Goal: Task Accomplishment & Management: Manage account settings

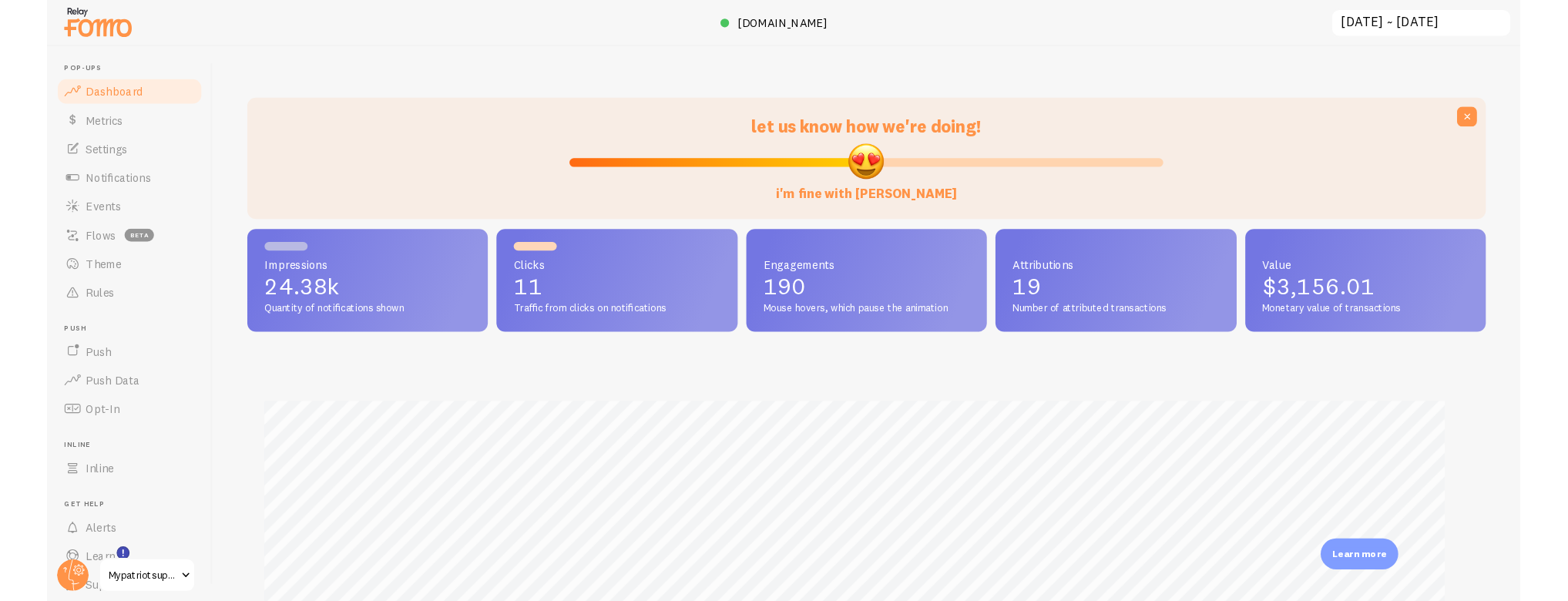
scroll to position [770529, 769045]
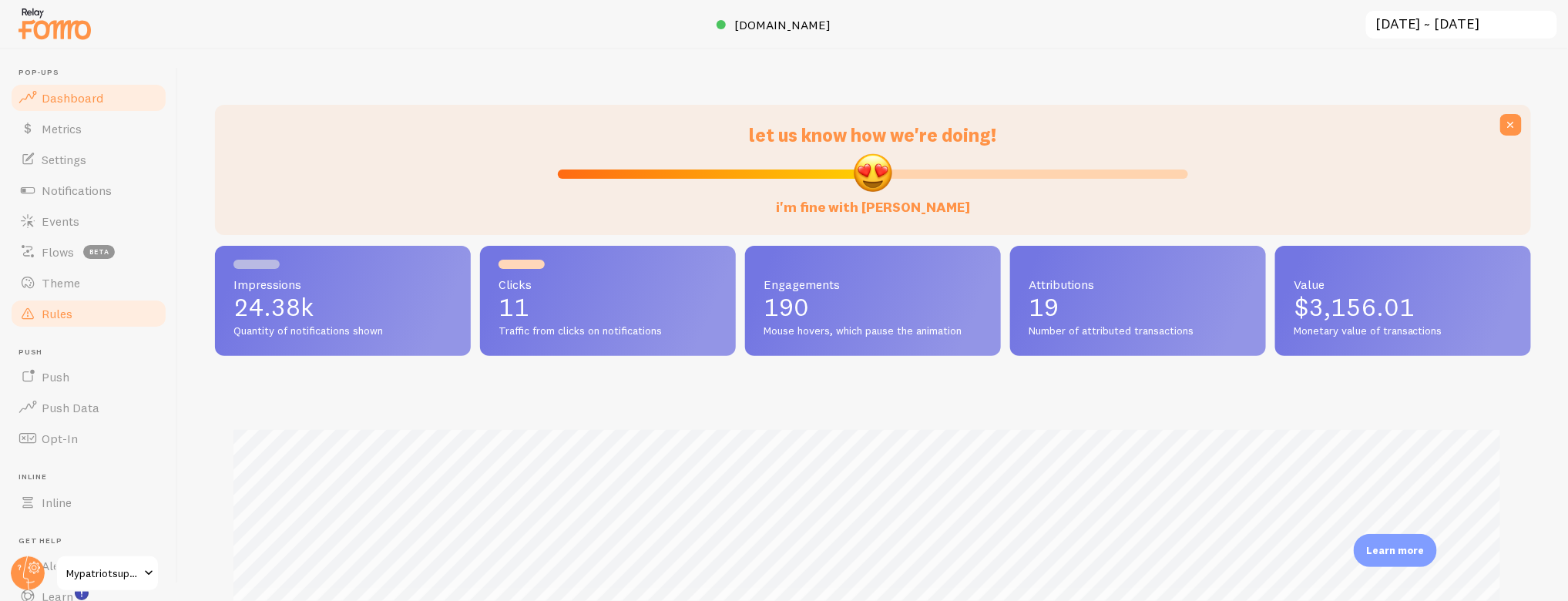
click at [61, 308] on span "Rules" at bounding box center [56, 314] width 31 height 16
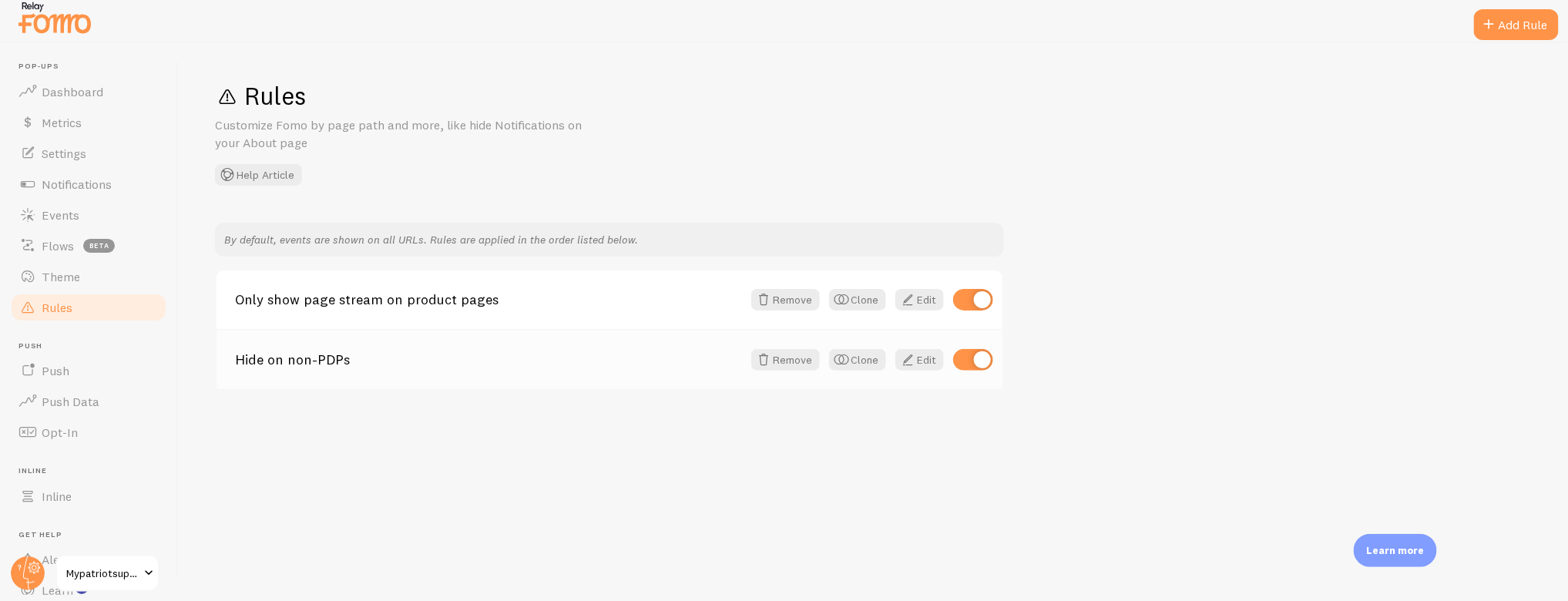
scroll to position [9, 0]
click at [337, 297] on link "Only show page stream on product pages" at bounding box center [488, 297] width 507 height 14
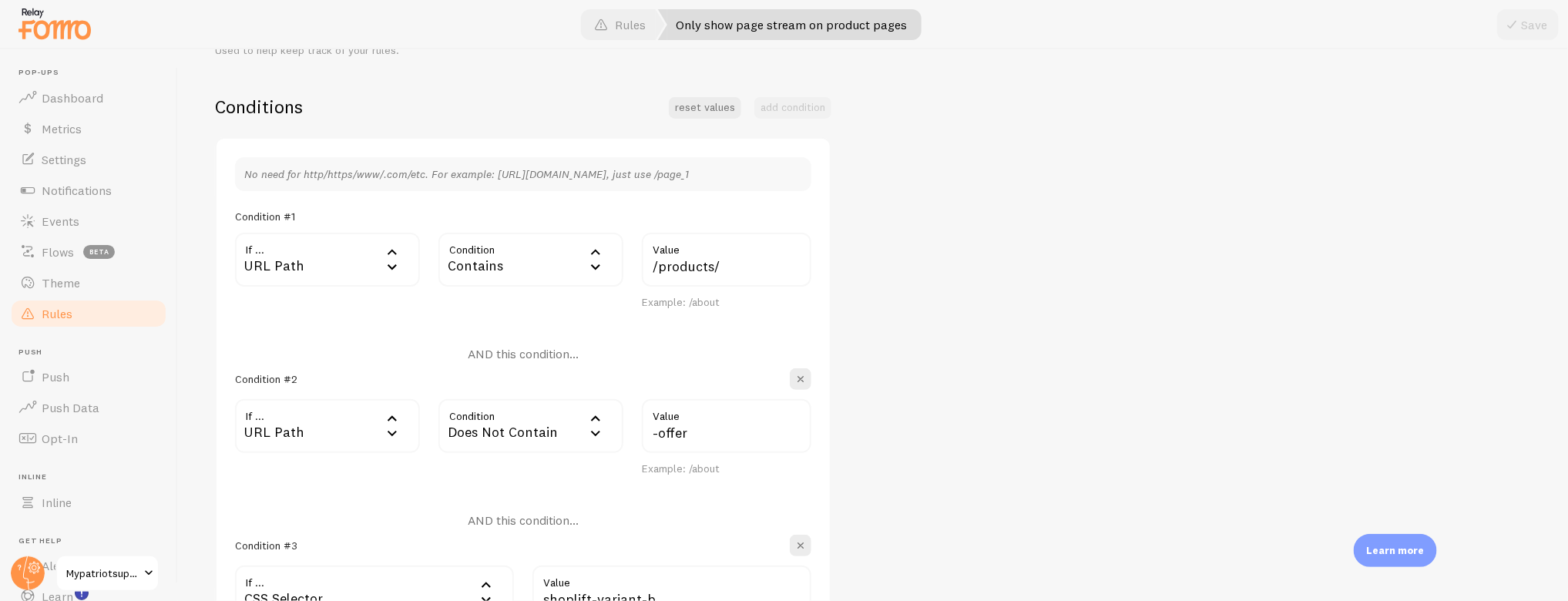
scroll to position [344, 0]
click at [92, 184] on span "Notifications" at bounding box center [76, 191] width 70 height 16
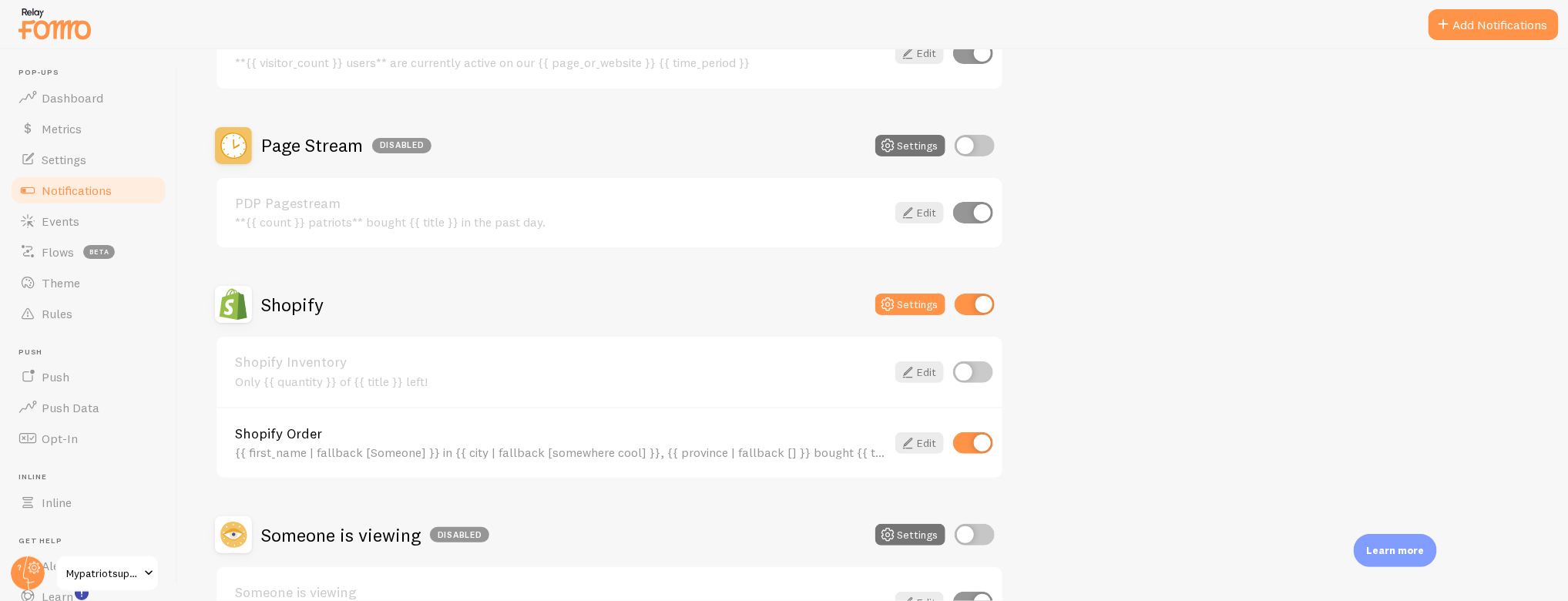
scroll to position [490, 0]
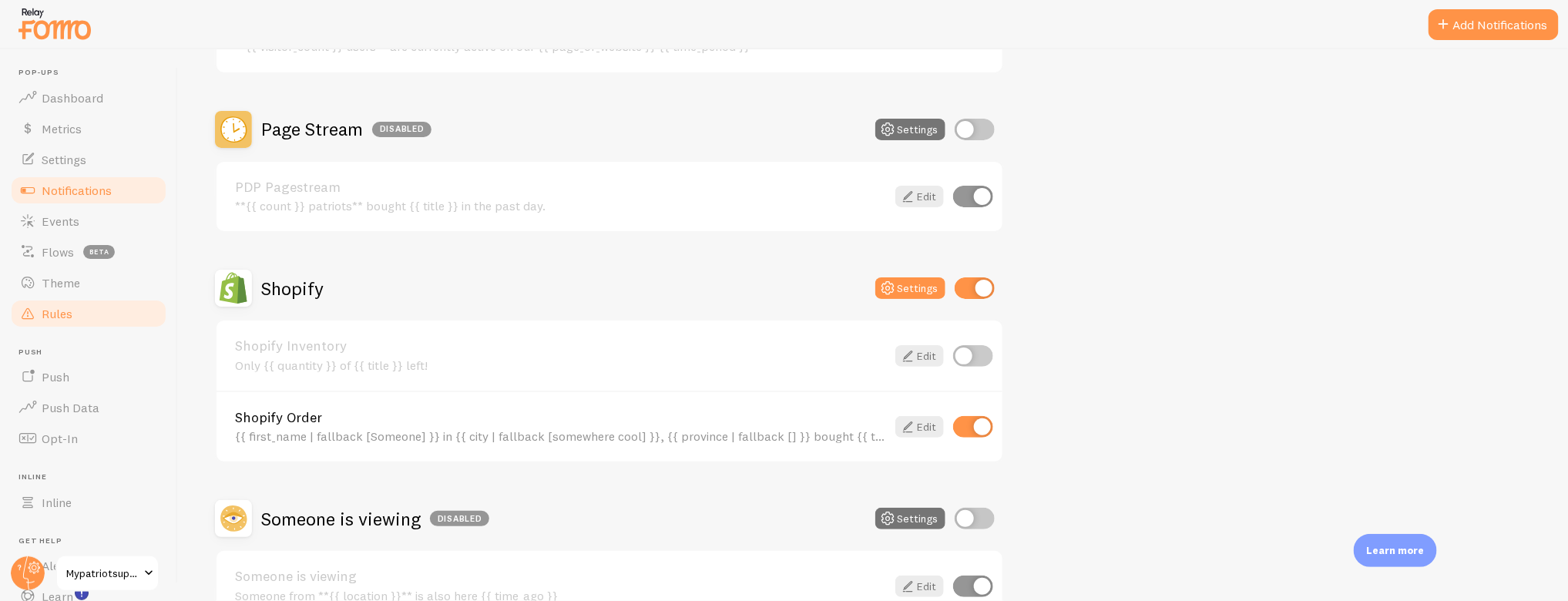
click at [53, 307] on span "Rules" at bounding box center [56, 314] width 31 height 16
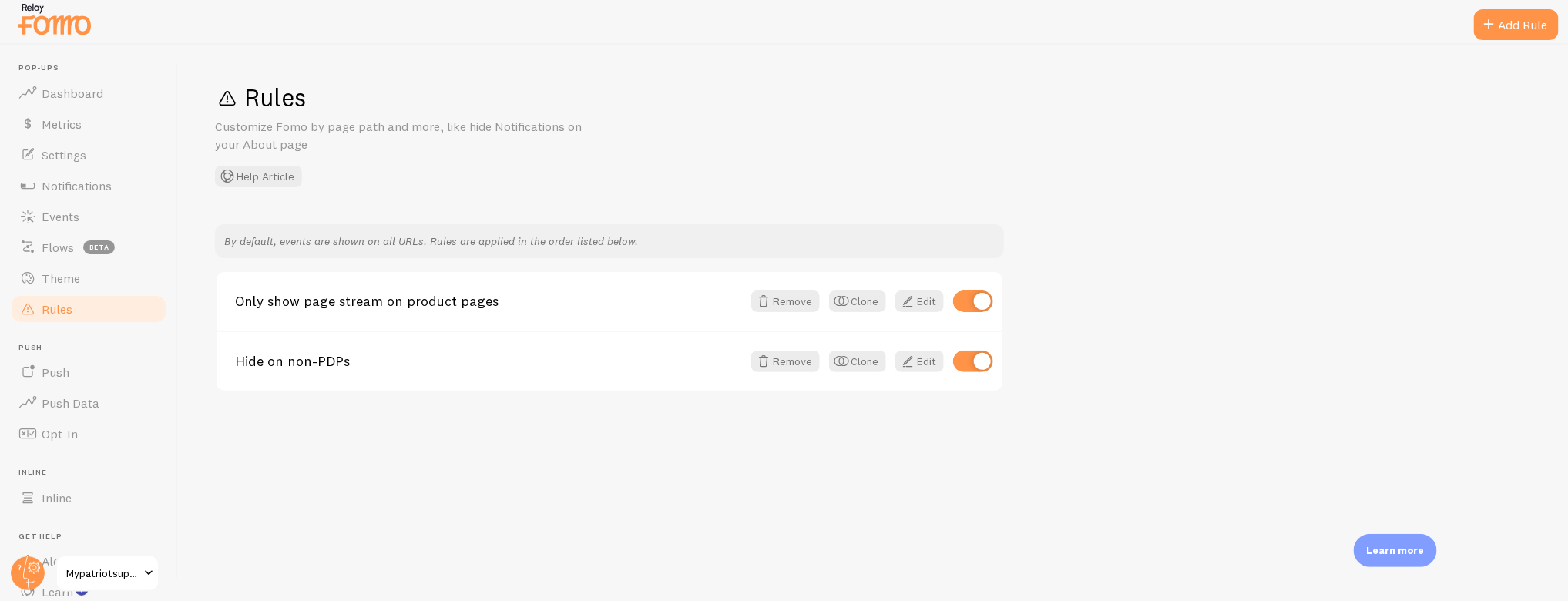
scroll to position [9, 0]
click at [335, 297] on link "Only show page stream on product pages" at bounding box center [488, 297] width 507 height 14
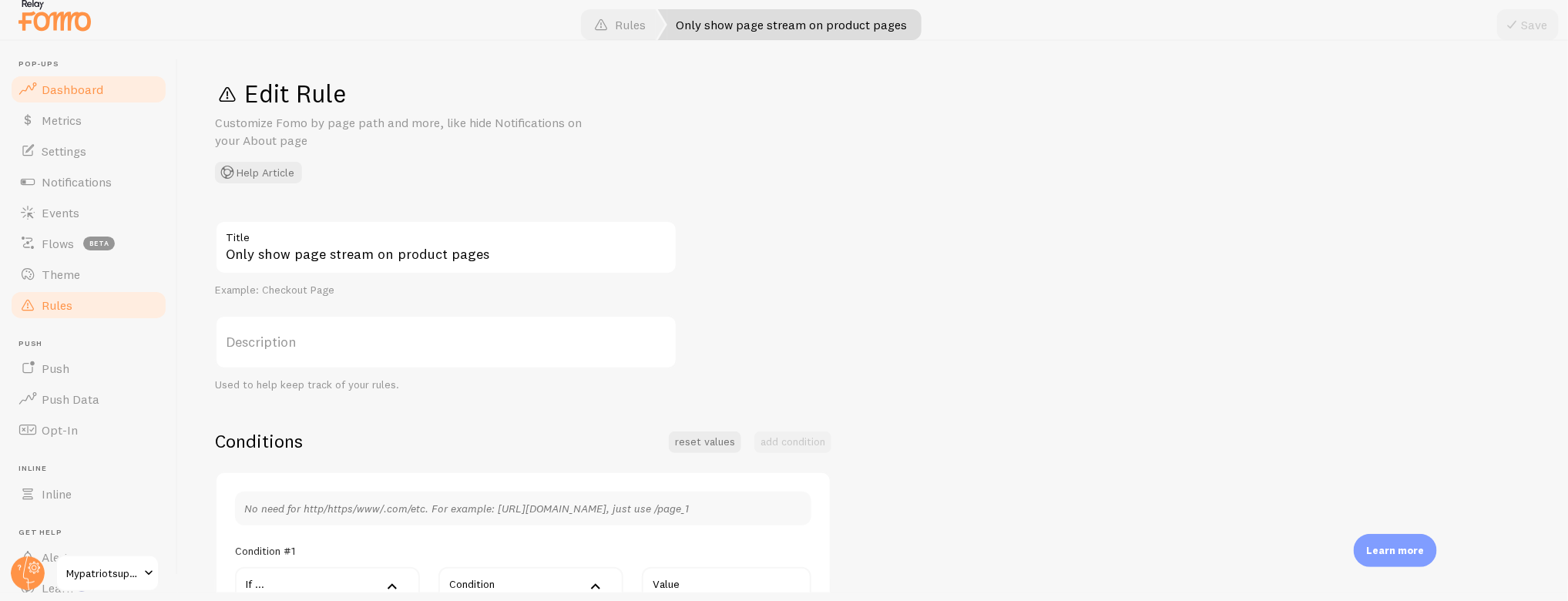
click at [61, 89] on span "Dashboard" at bounding box center [72, 89] width 62 height 16
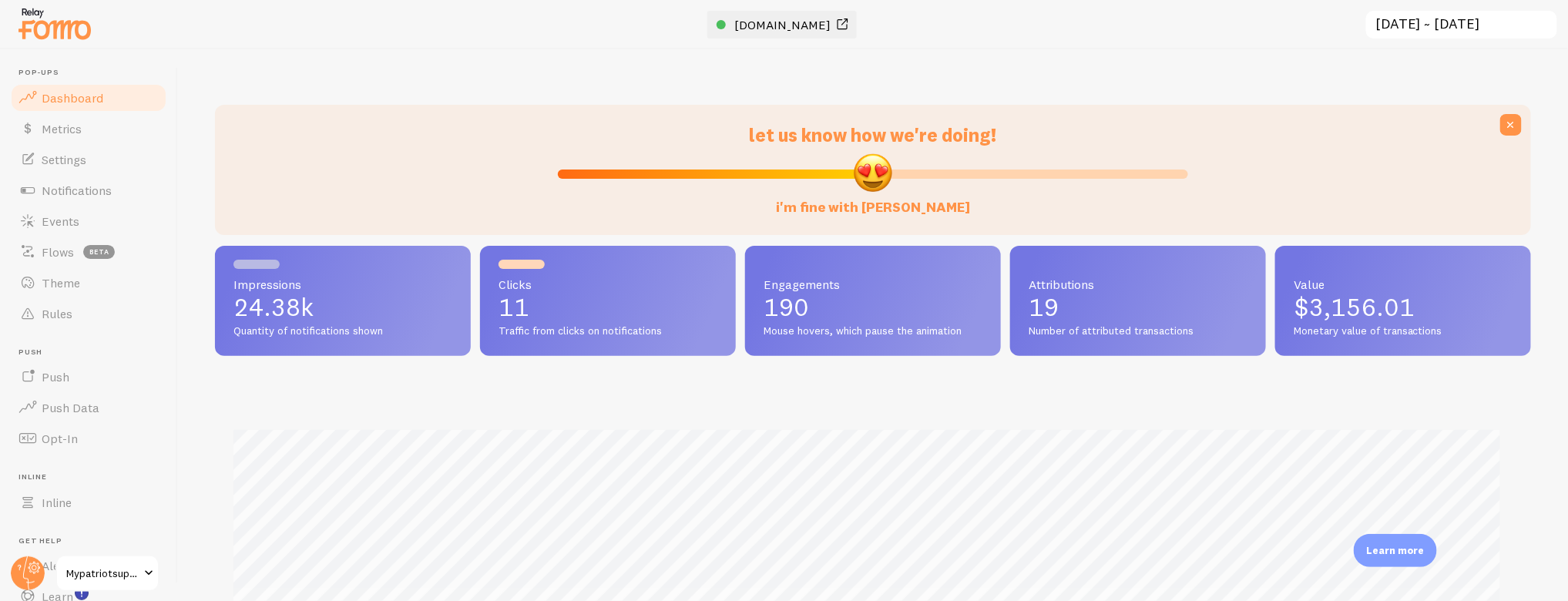
scroll to position [405, 1303]
click at [775, 19] on span "[DOMAIN_NAME]" at bounding box center [782, 25] width 96 height 16
click at [53, 246] on span "Flows" at bounding box center [57, 252] width 32 height 16
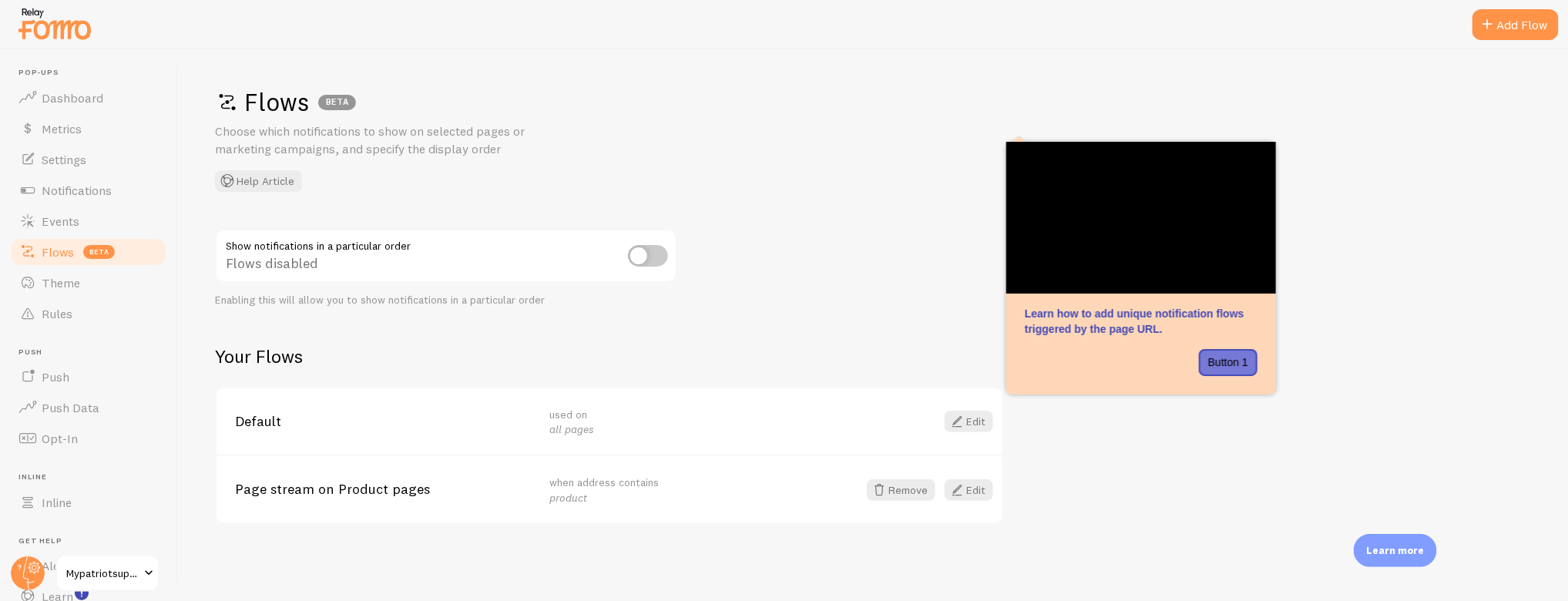
scroll to position [9, 0]
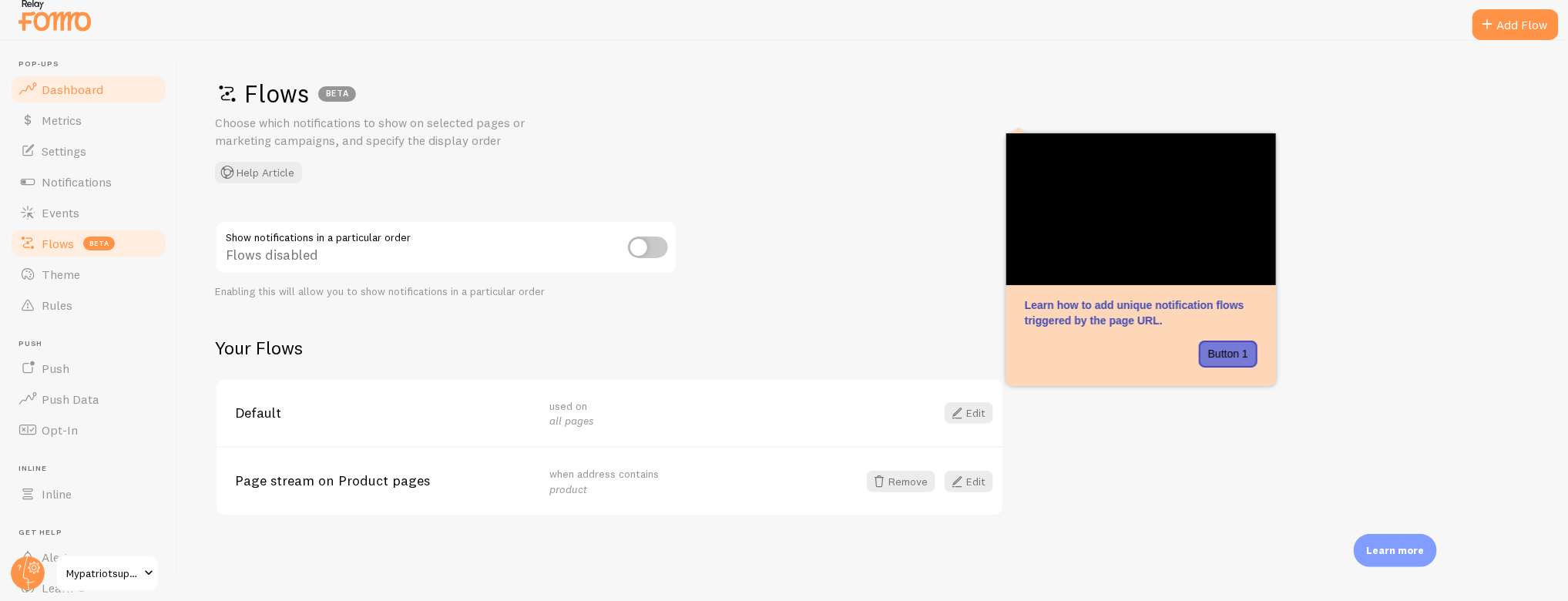
click at [77, 82] on span "Dashboard" at bounding box center [72, 89] width 62 height 16
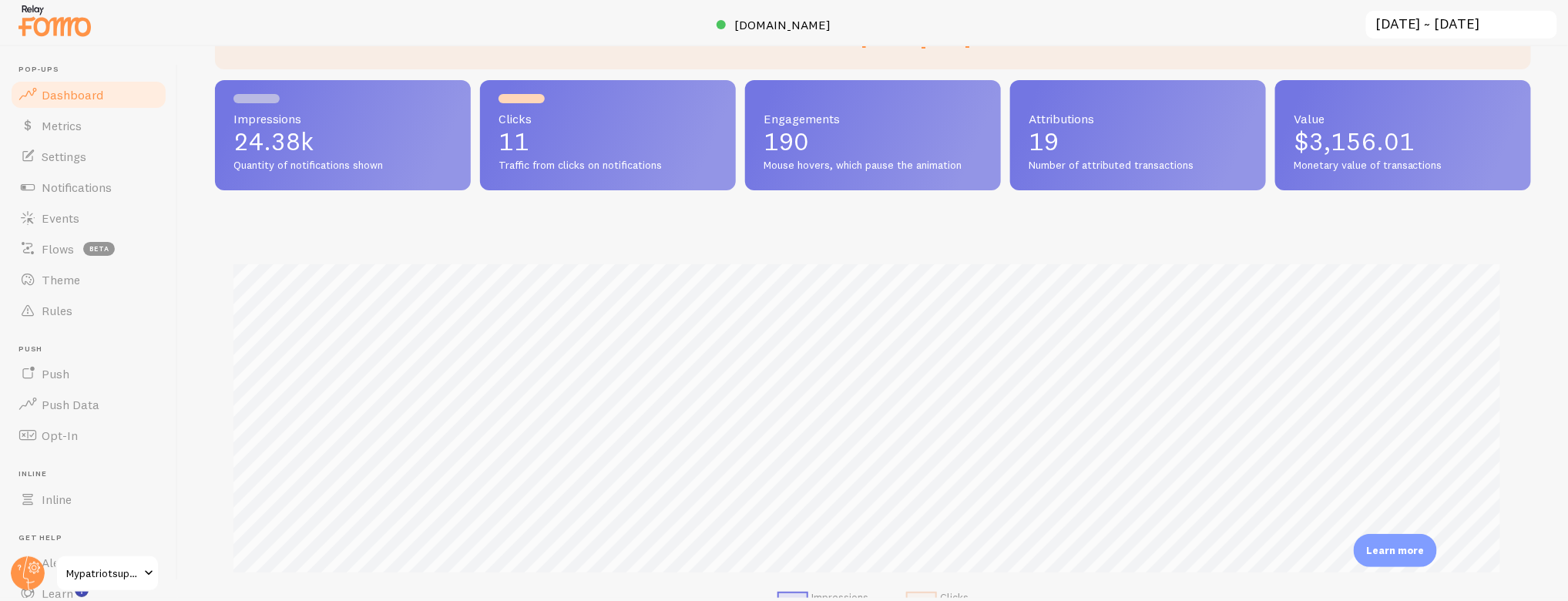
scroll to position [145, 0]
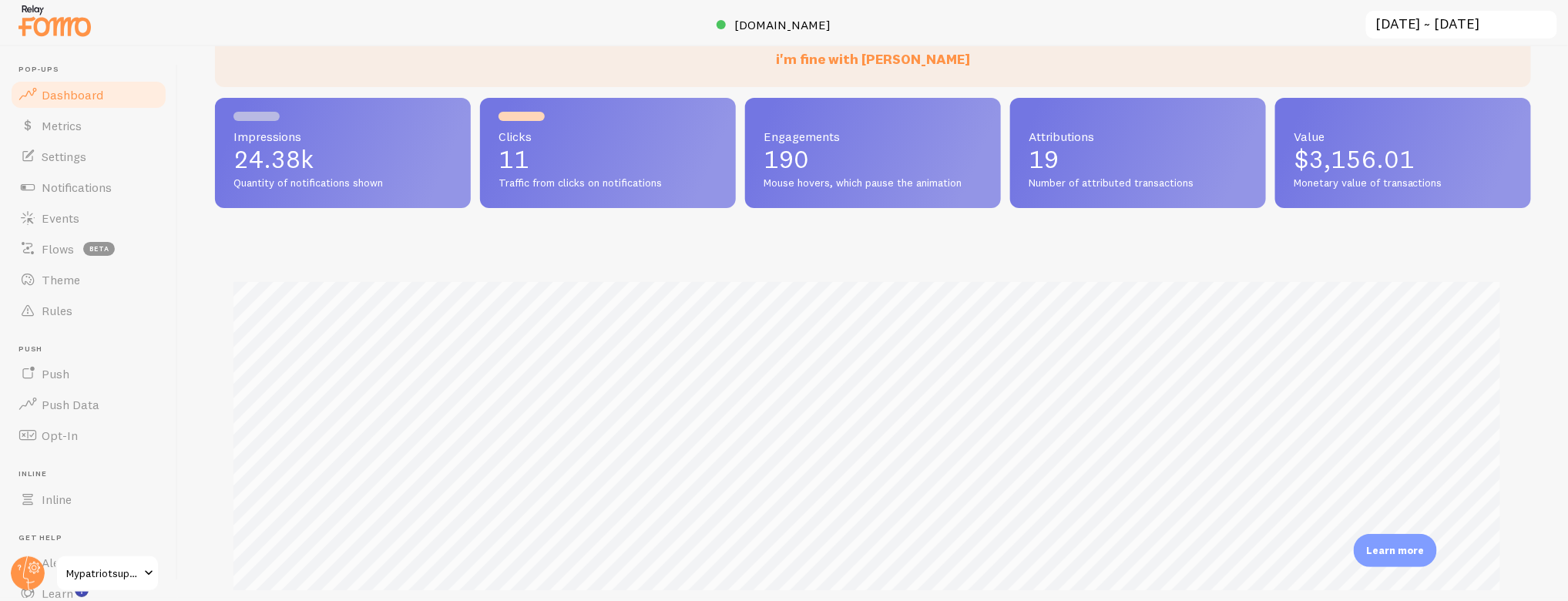
click at [96, 566] on span "Mypatriotsupply" at bounding box center [103, 574] width 73 height 19
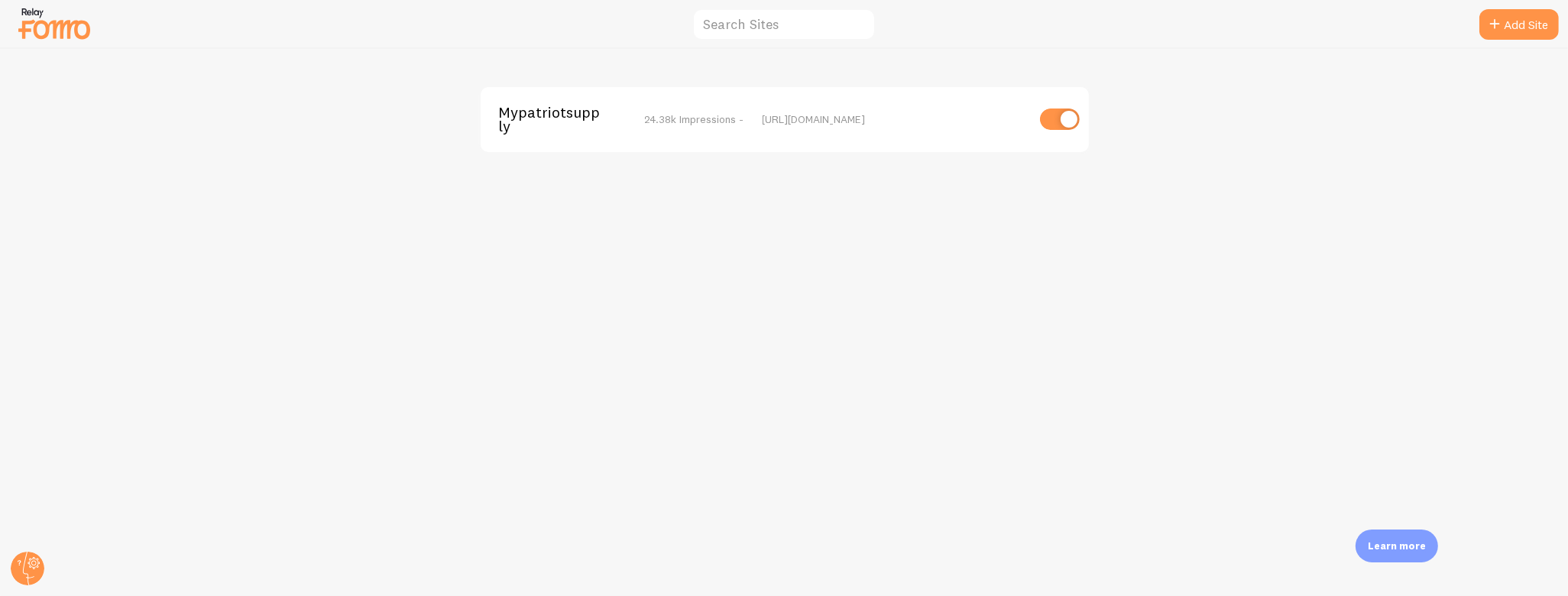
click at [46, 28] on img at bounding box center [54, 23] width 76 height 39
click at [531, 110] on span "Mypatriotsupply" at bounding box center [561, 120] width 123 height 28
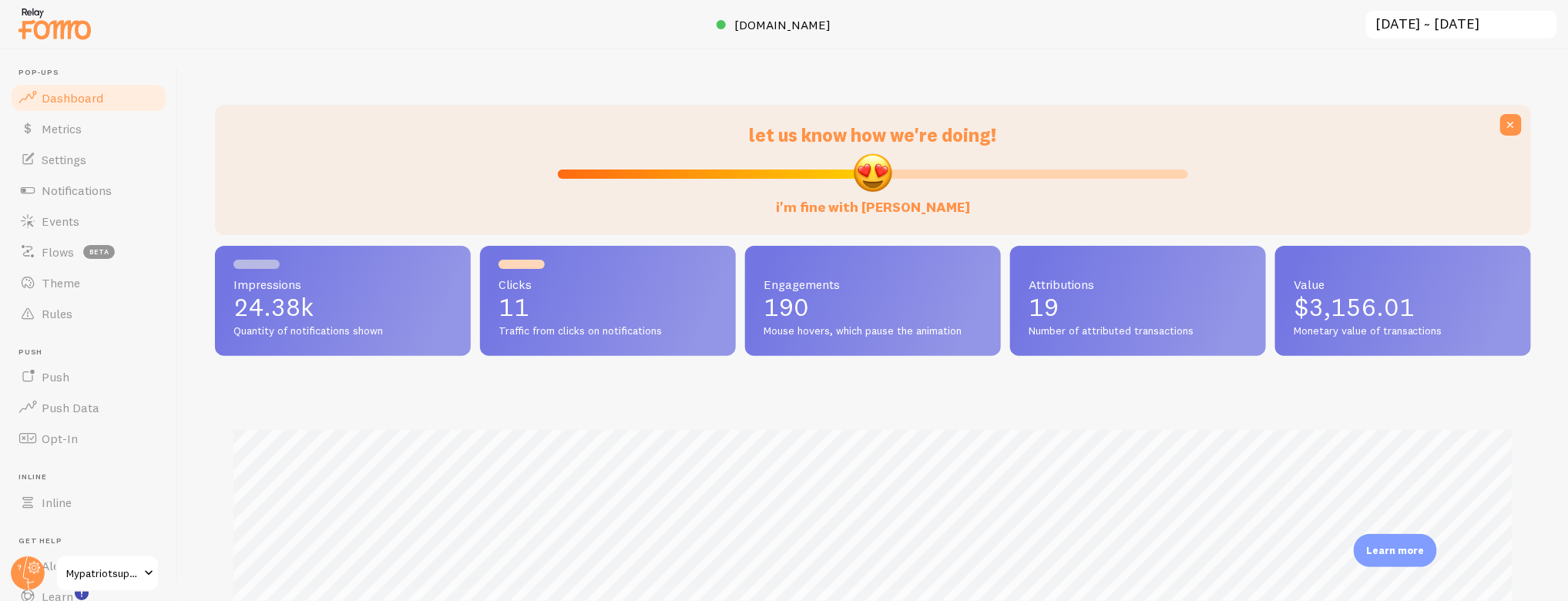
scroll to position [405, 1303]
click at [64, 217] on span "Events" at bounding box center [60, 221] width 38 height 16
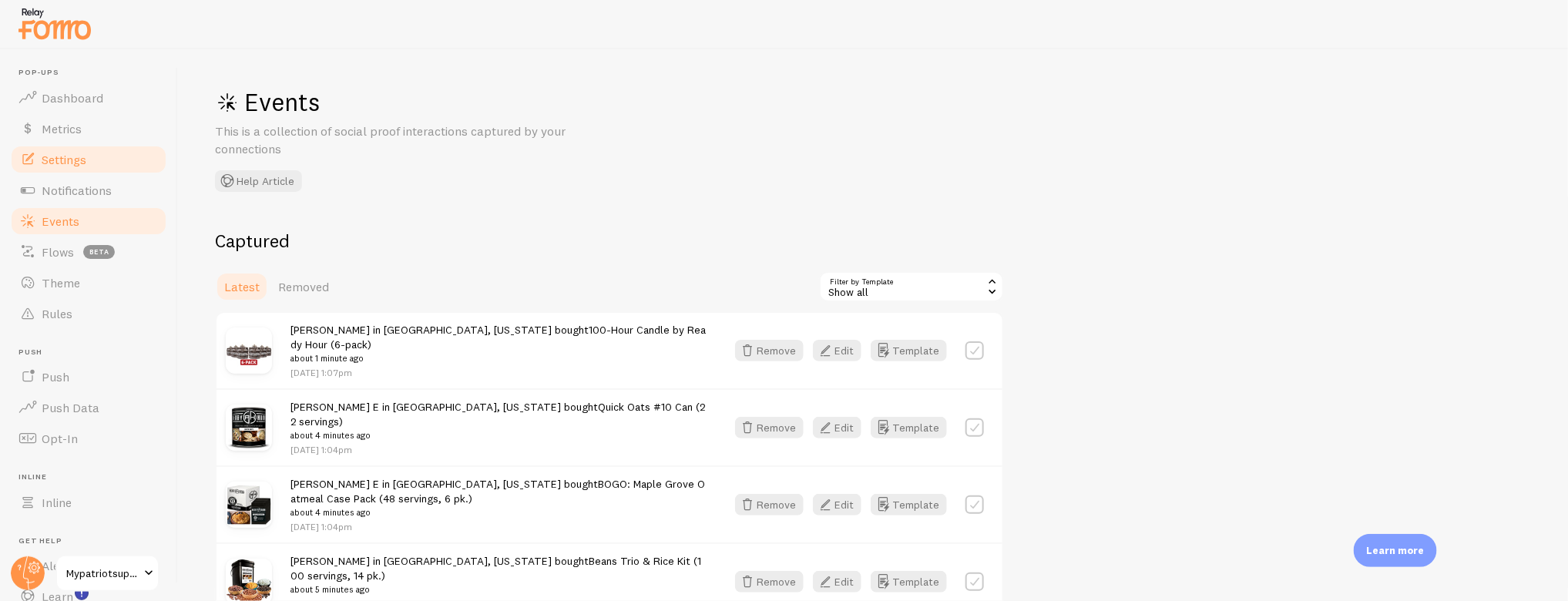
click at [46, 160] on span "Settings" at bounding box center [64, 160] width 45 height 16
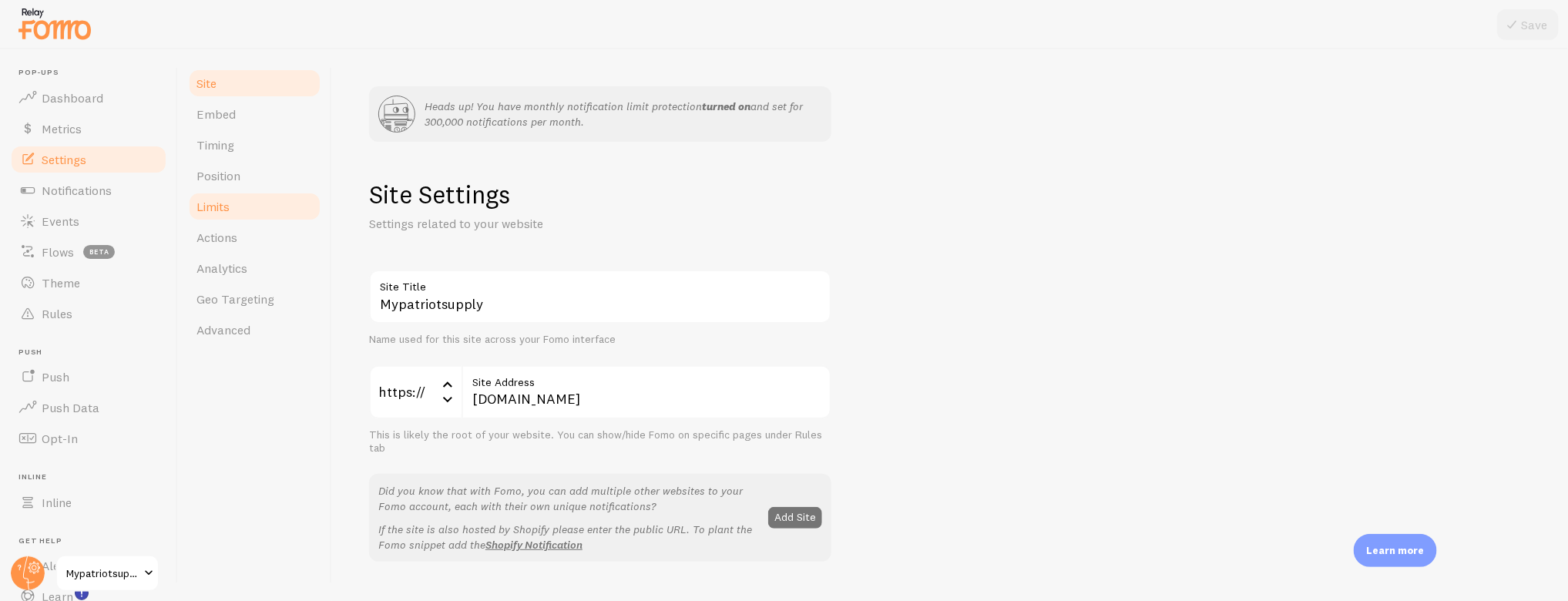
click at [226, 203] on span "Limits" at bounding box center [213, 207] width 33 height 16
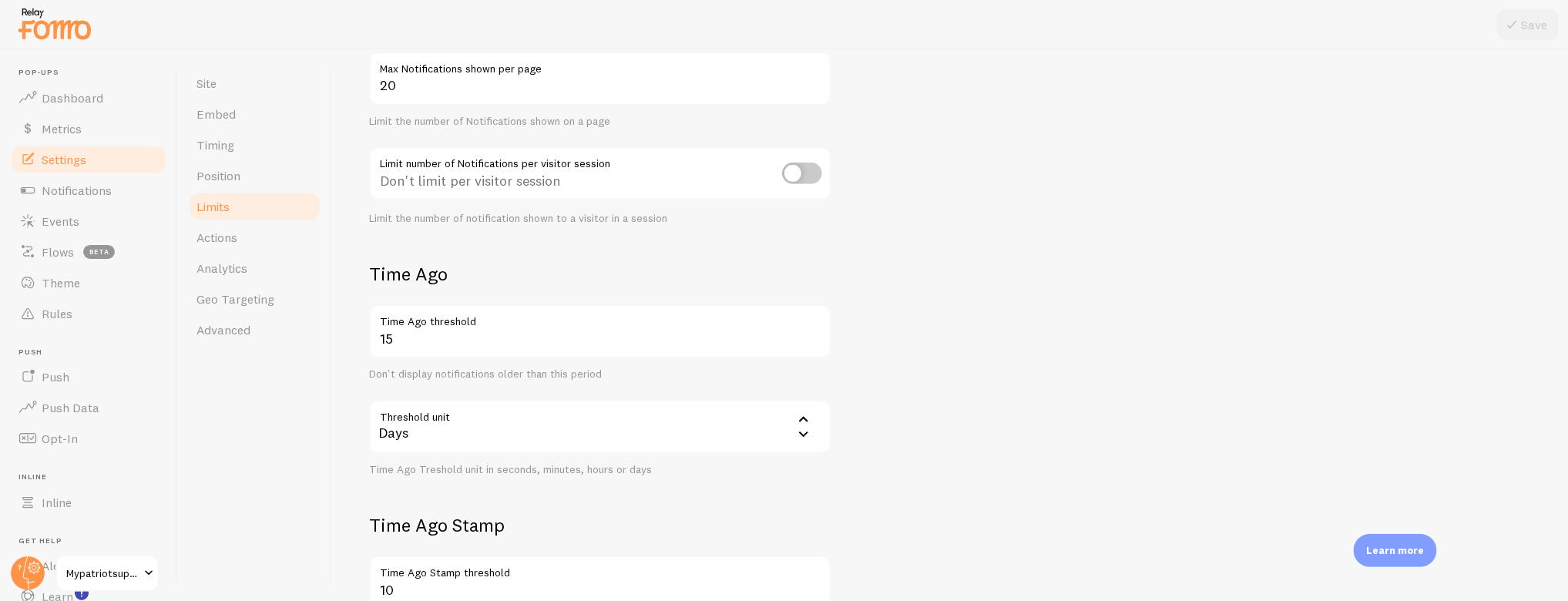
scroll to position [271, 0]
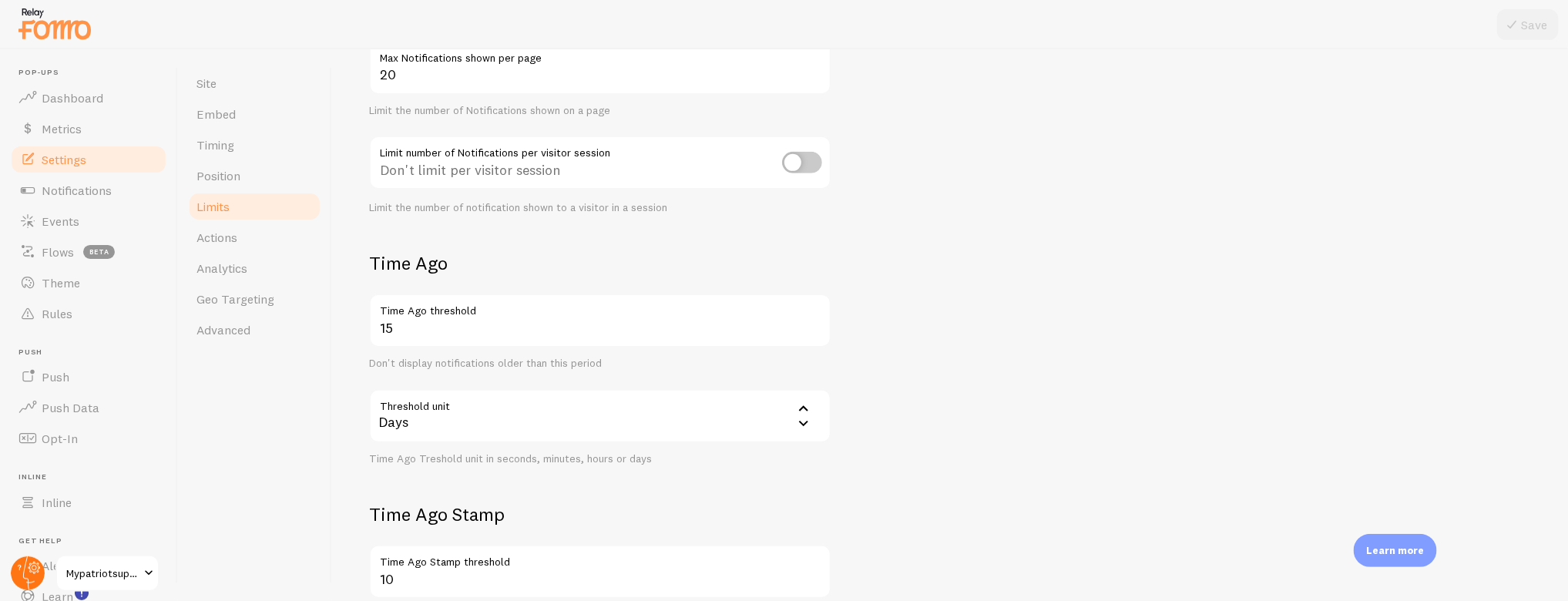
click at [26, 559] on icon at bounding box center [28, 573] width 12 height 34
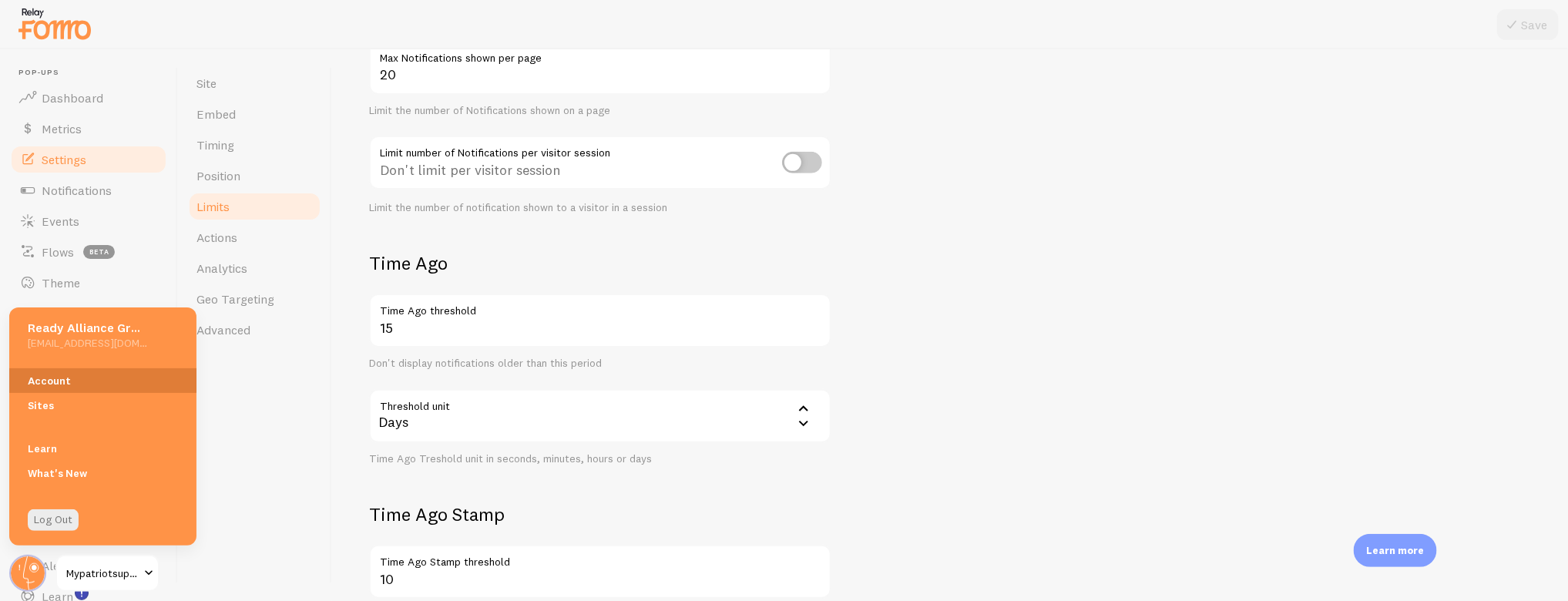
click at [64, 381] on link "Account" at bounding box center [103, 381] width 187 height 24
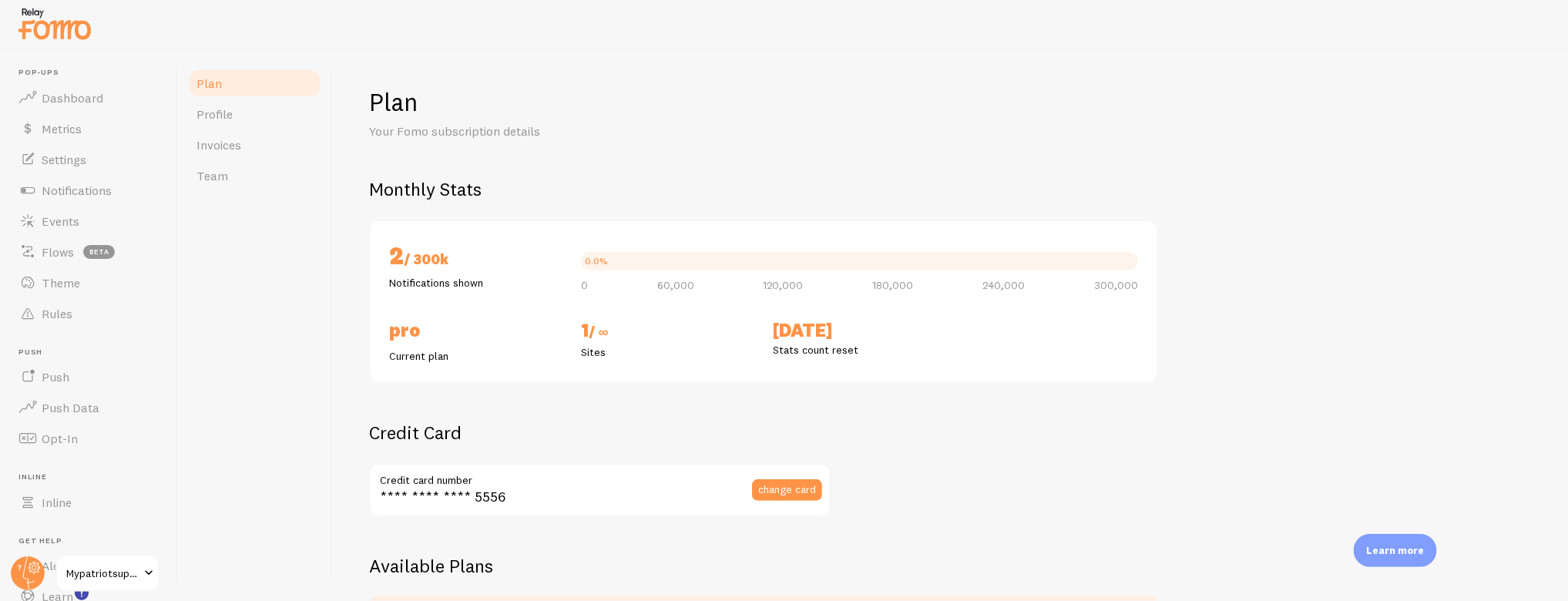
checkbox input "true"
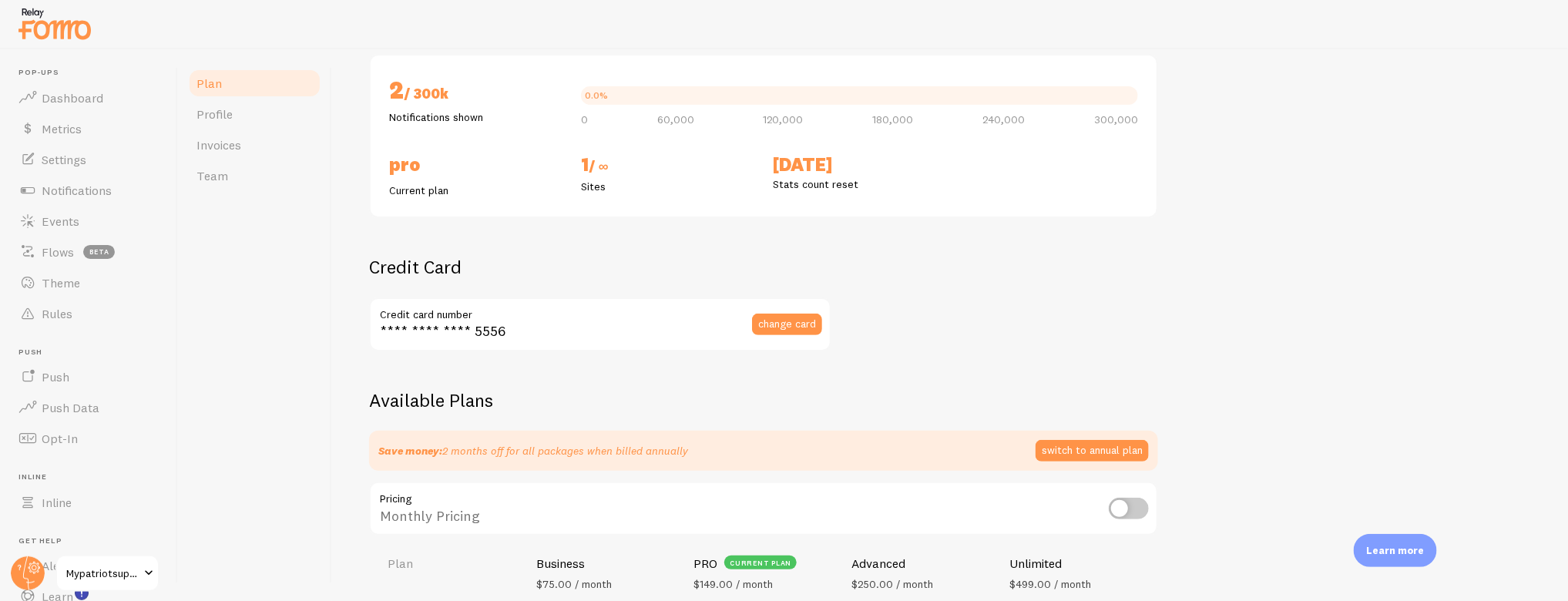
scroll to position [135, 0]
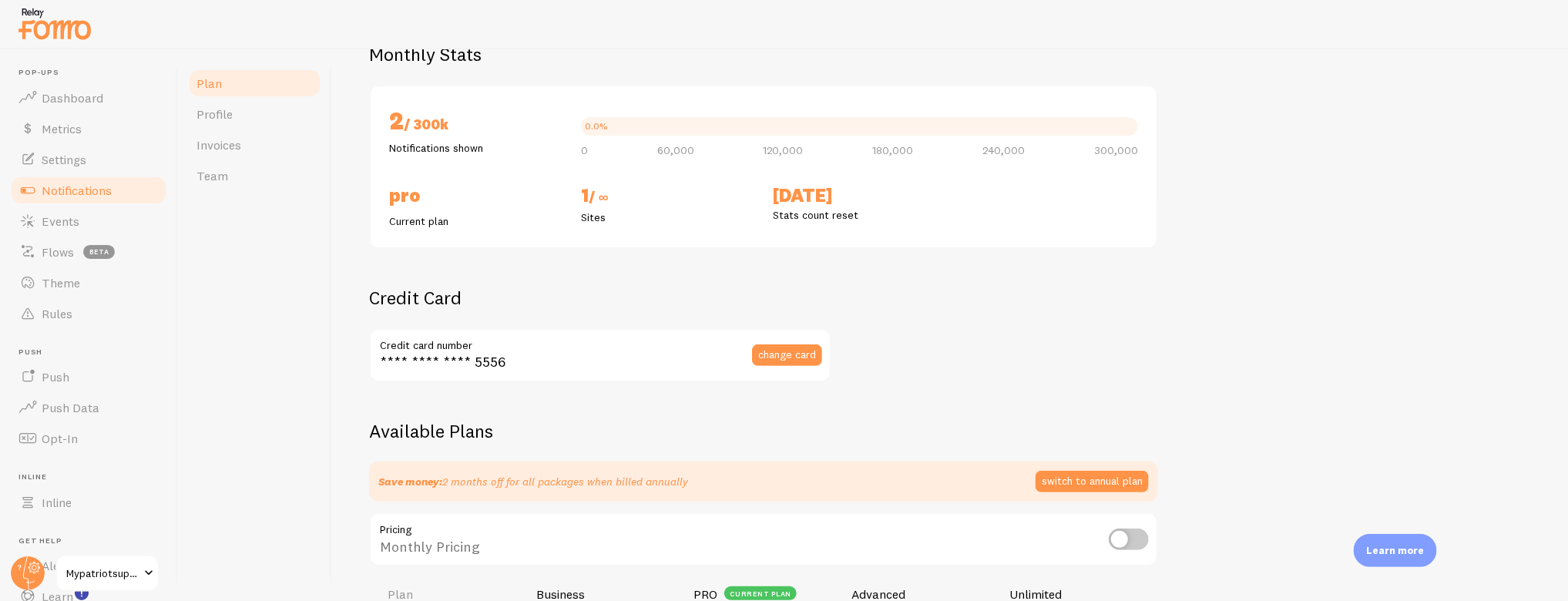
click at [68, 195] on span "Notifications" at bounding box center [76, 191] width 70 height 16
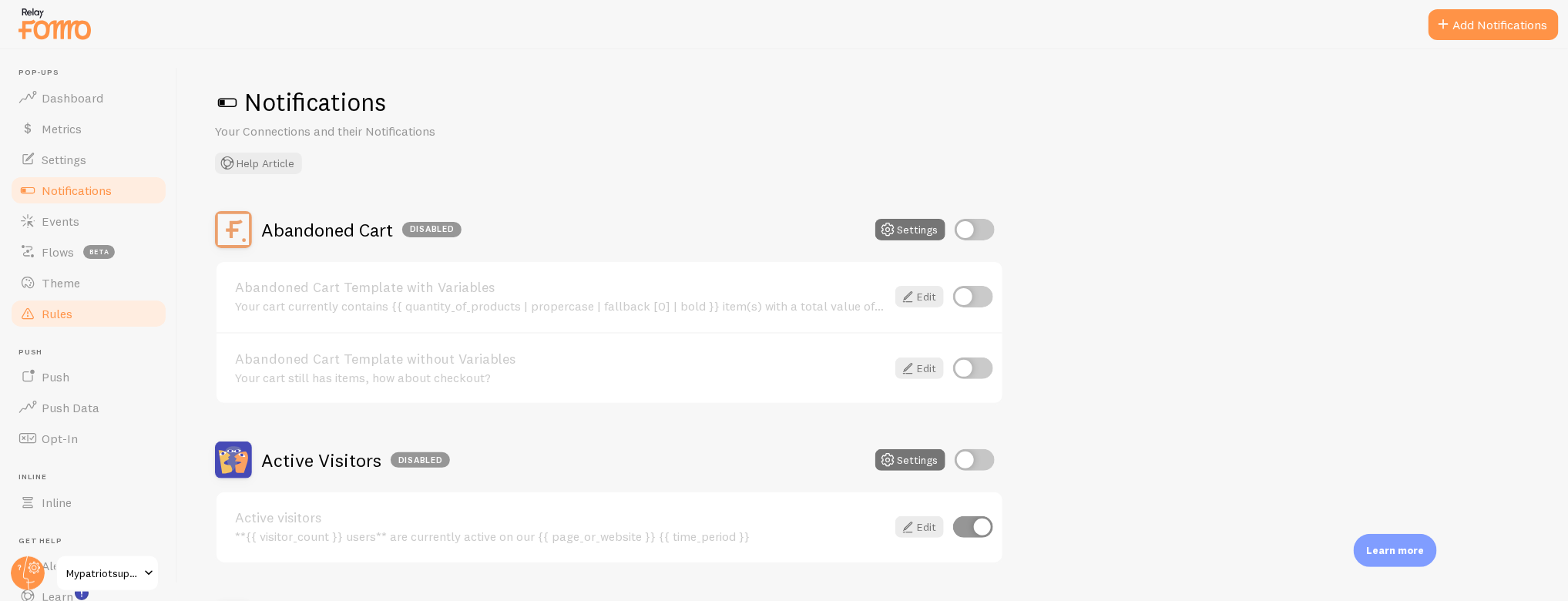
click at [71, 307] on span "Rules" at bounding box center [56, 314] width 31 height 16
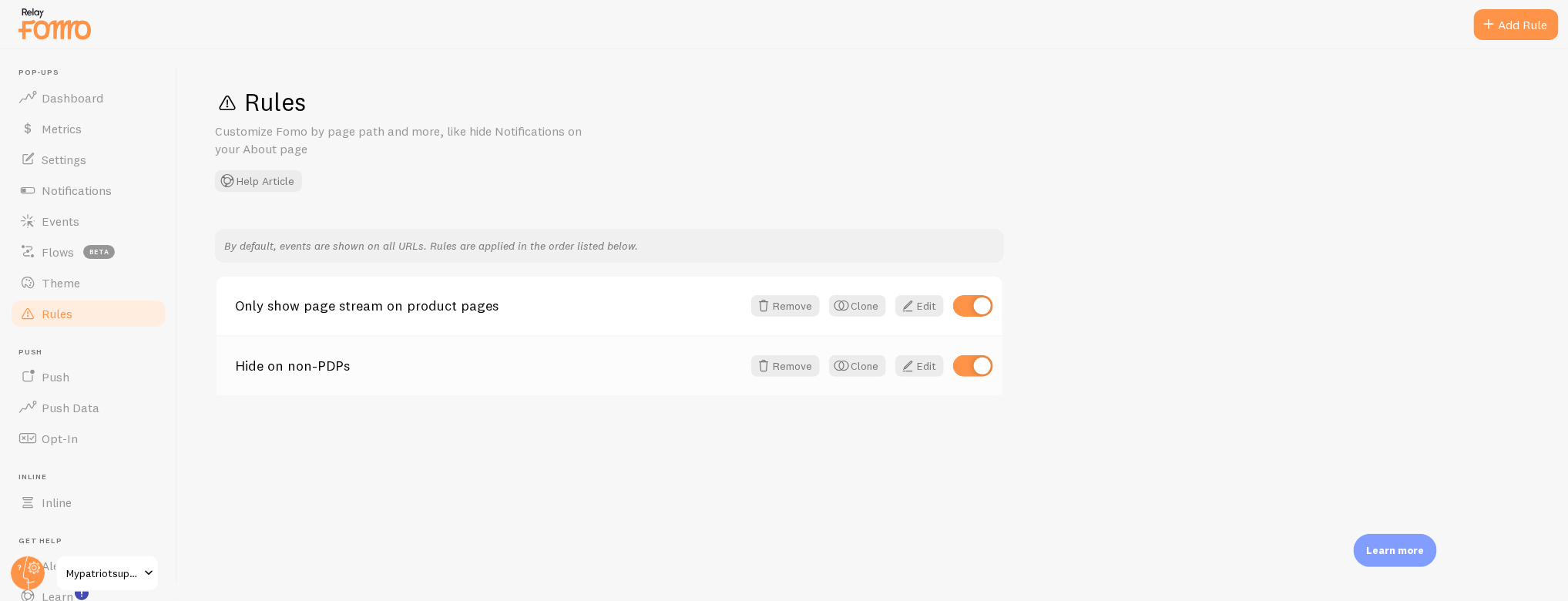
click at [342, 377] on div "Hide on non-PDPs Remove Clone Edit" at bounding box center [609, 365] width 786 height 60
click at [407, 308] on link "Only show page stream on product pages" at bounding box center [488, 306] width 507 height 14
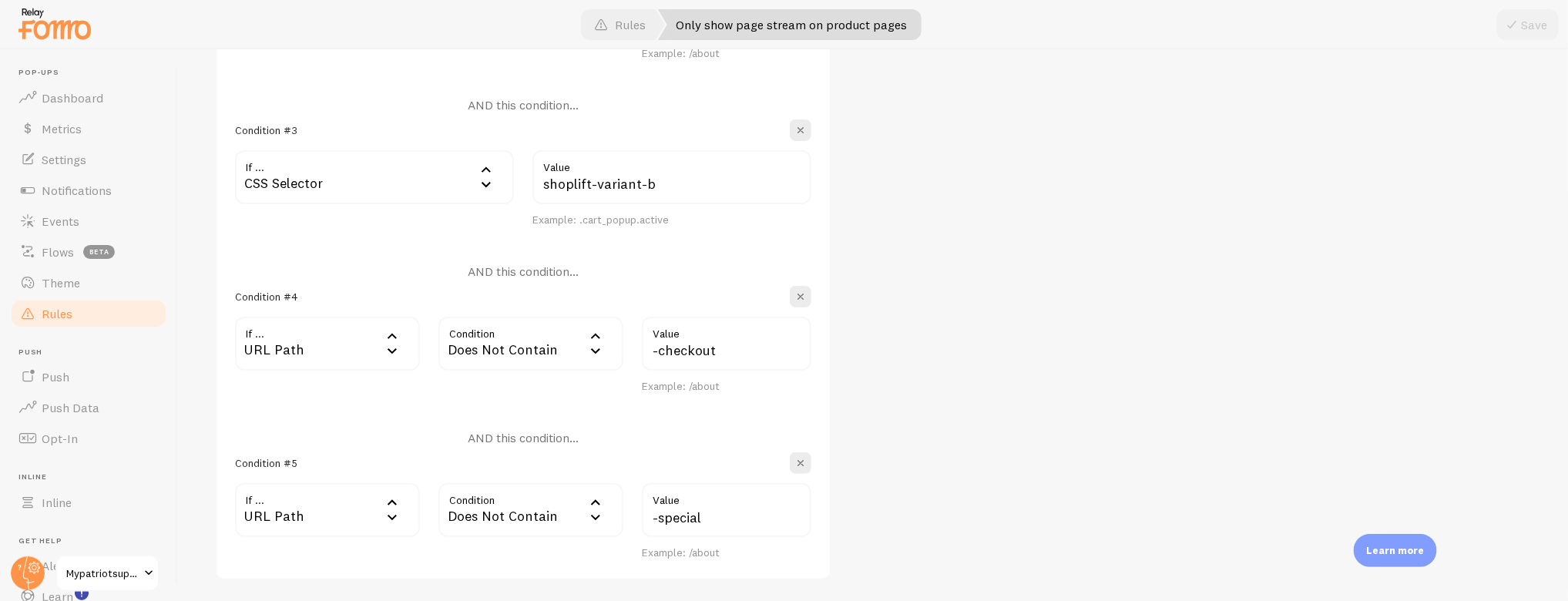
scroll to position [738, 0]
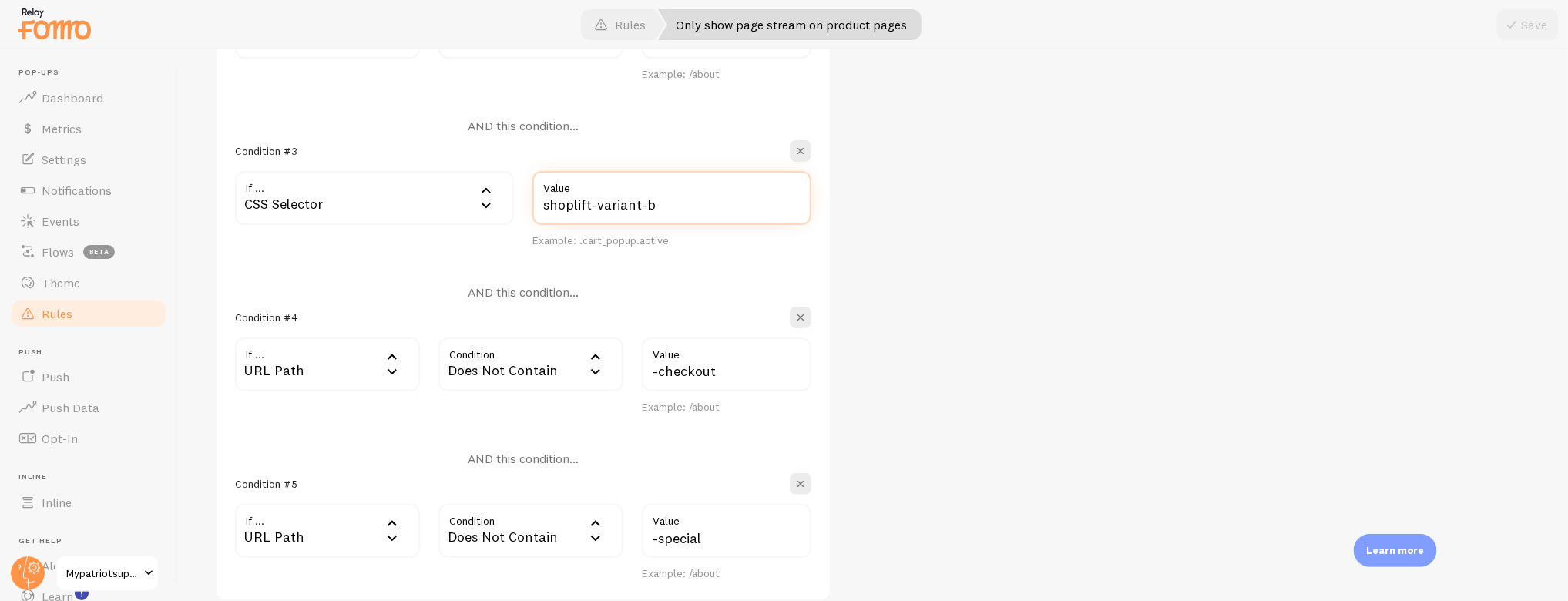
click at [687, 211] on input "shoplift-variant-b" at bounding box center [672, 198] width 279 height 54
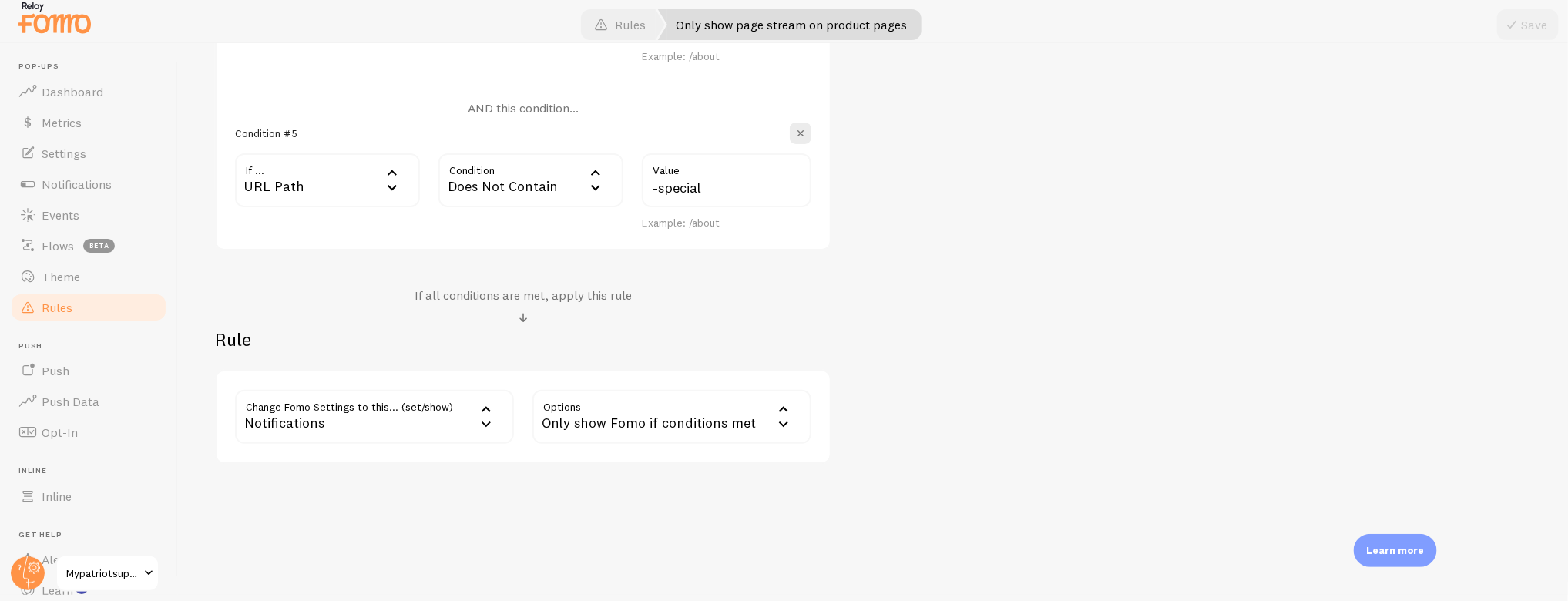
scroll to position [9, 0]
click at [102, 187] on span "Notifications" at bounding box center [76, 182] width 70 height 16
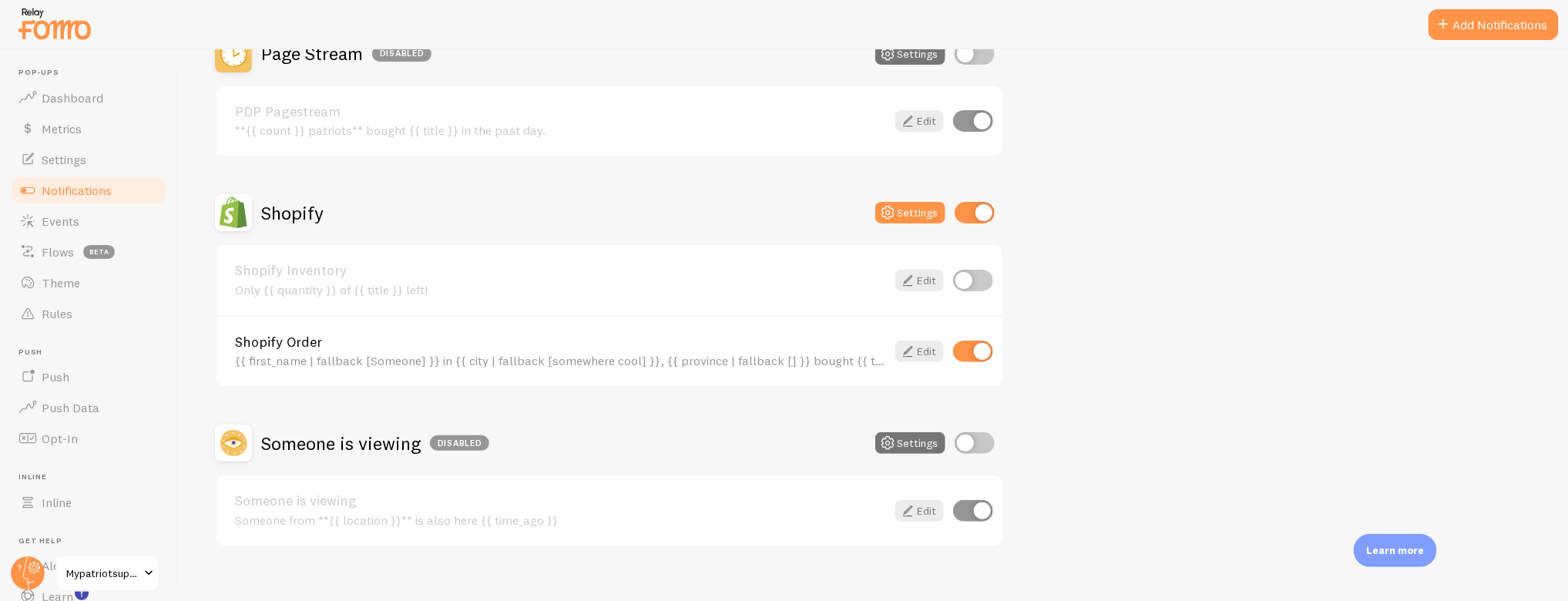
scroll to position [577, 0]
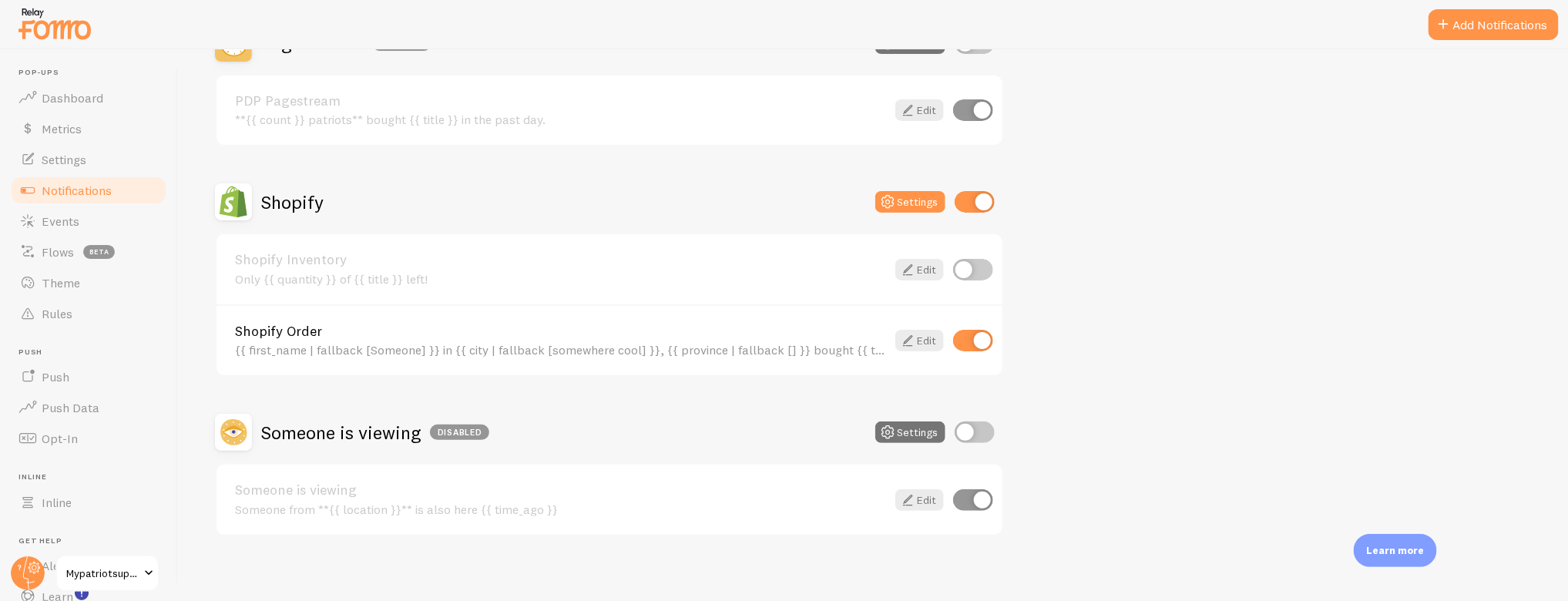
click at [514, 346] on div "{{ first_name | fallback [Someone] }} in {{ city | fallback [somewhere cool] }}…" at bounding box center [561, 350] width 651 height 14
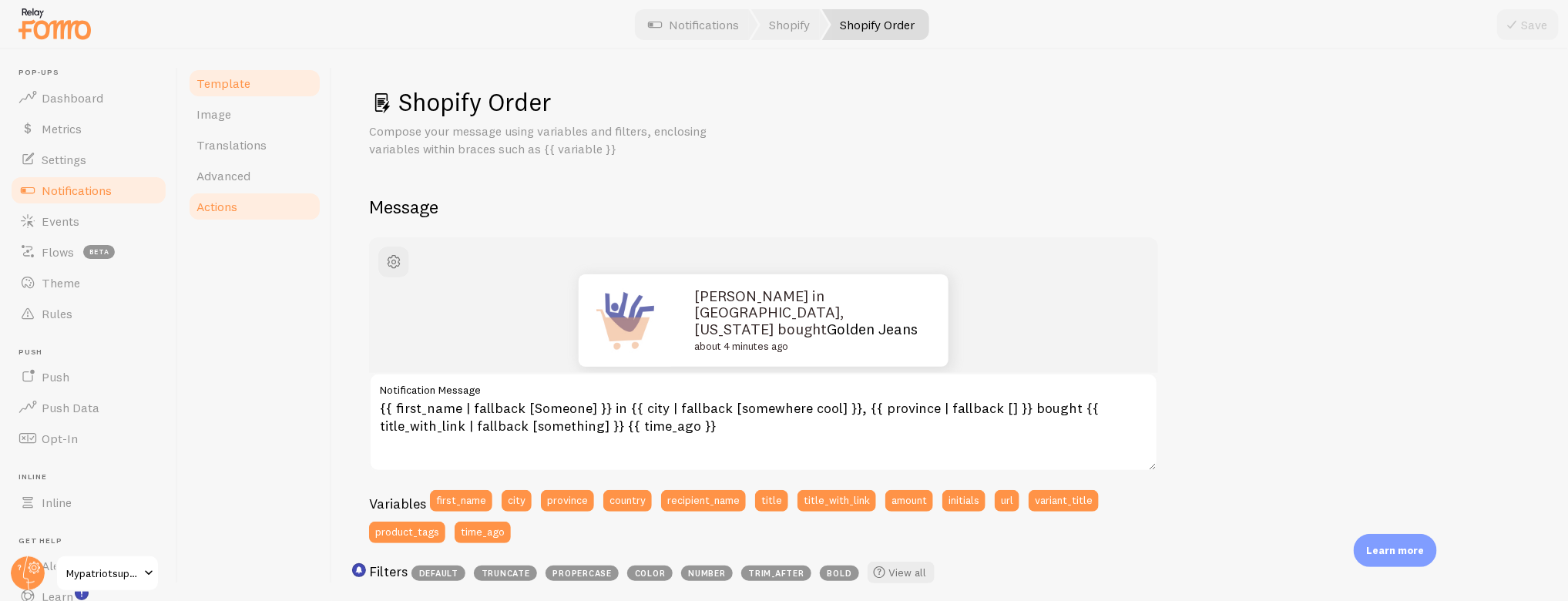
click at [245, 199] on link "Actions" at bounding box center [255, 206] width 135 height 31
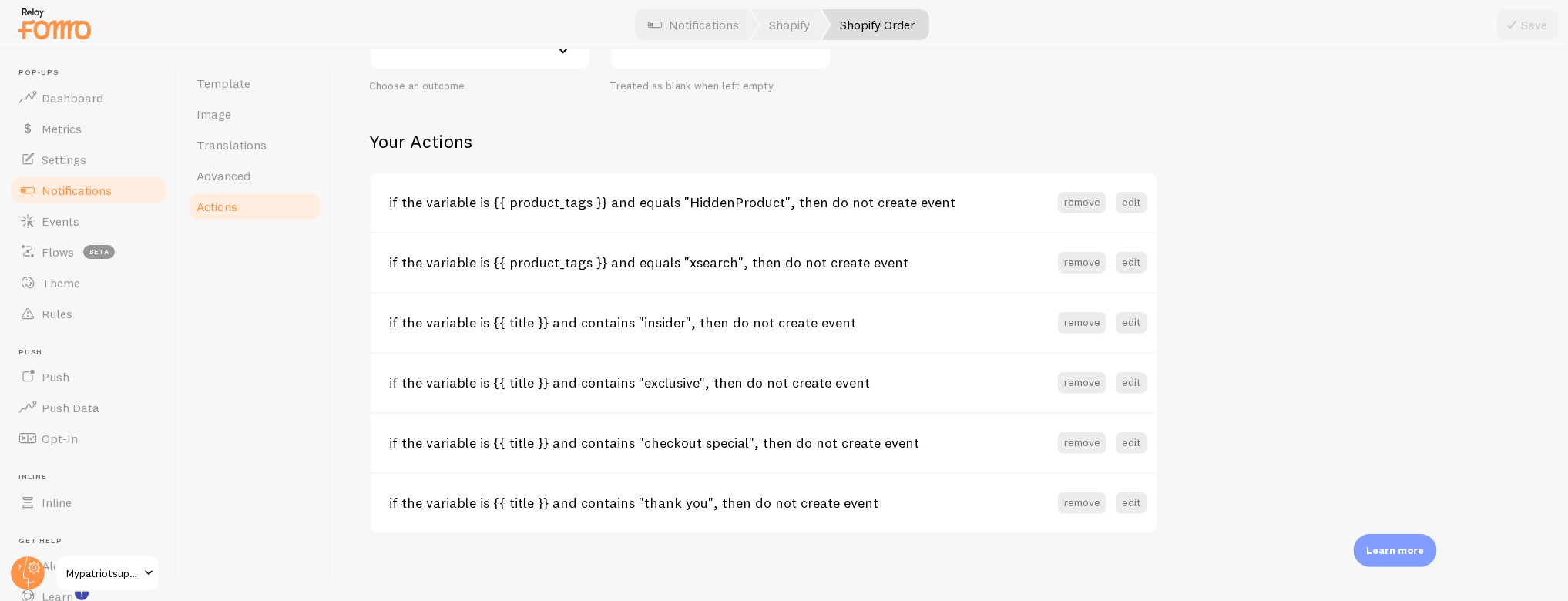
scroll to position [577, 0]
click at [60, 210] on link "Events" at bounding box center [89, 220] width 158 height 31
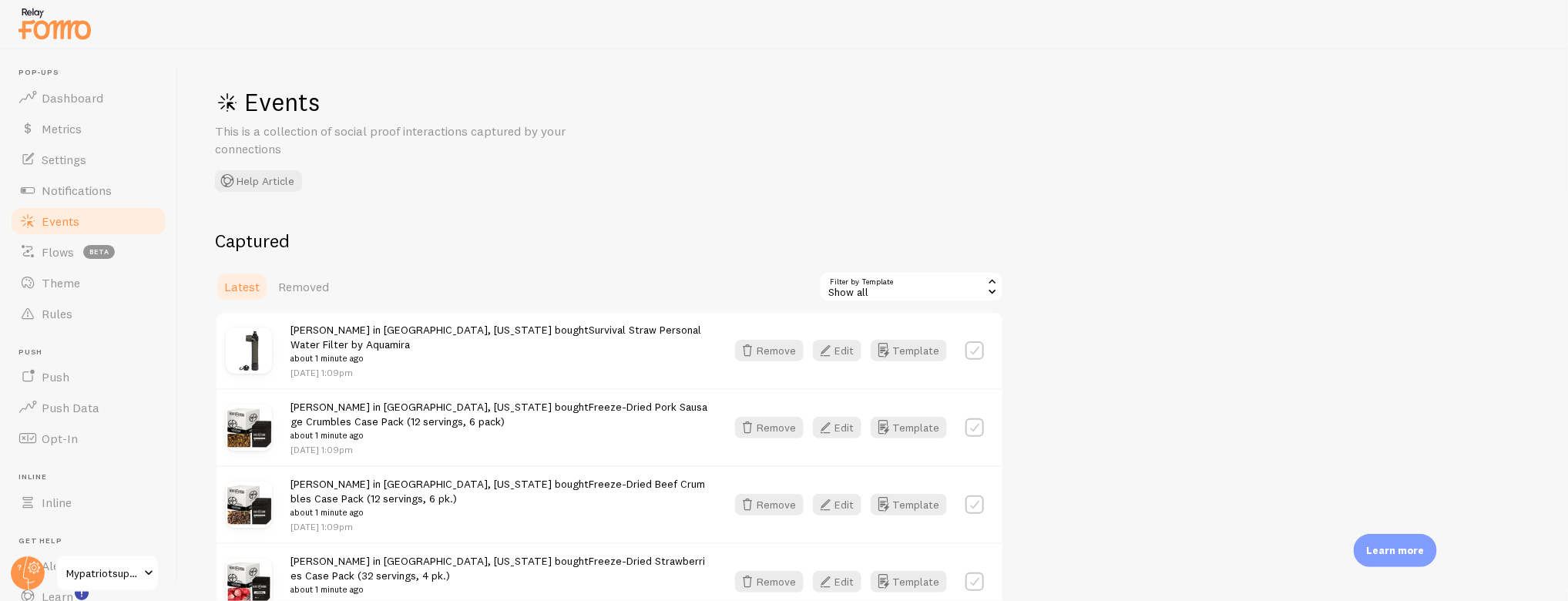
scroll to position [33, 0]
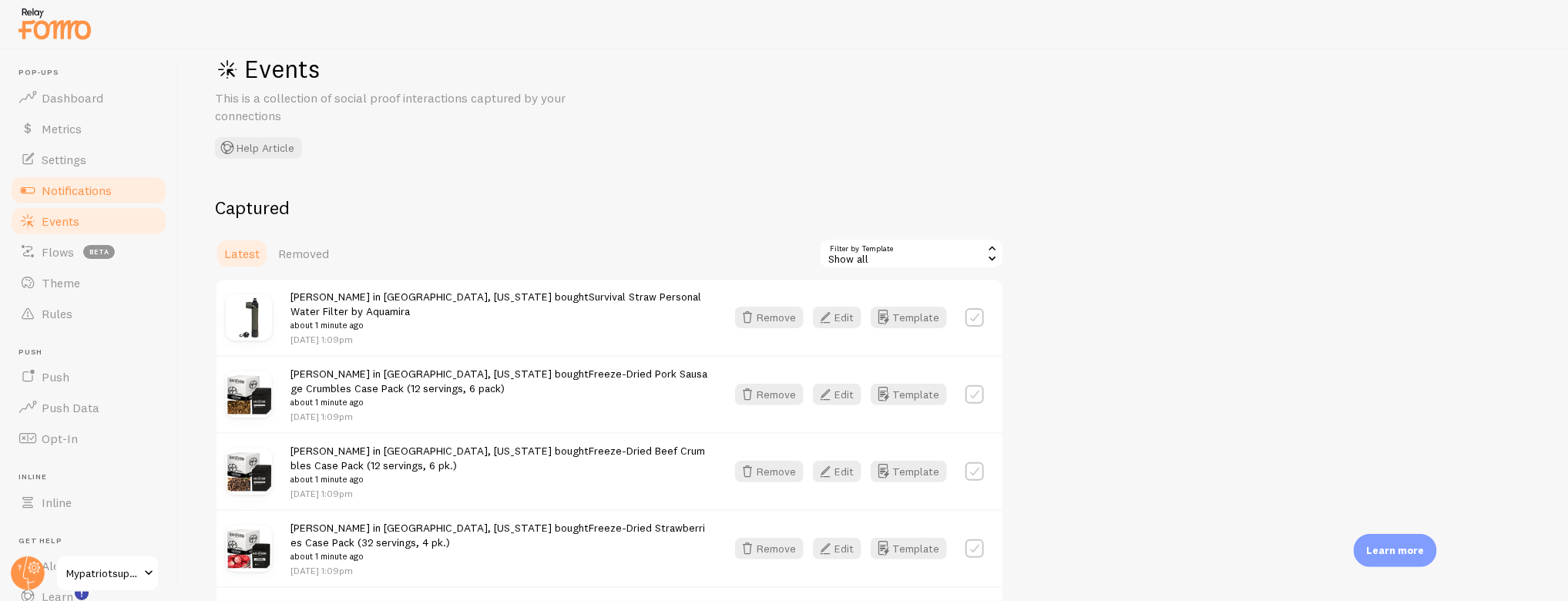
click at [71, 184] on span "Notifications" at bounding box center [76, 191] width 70 height 16
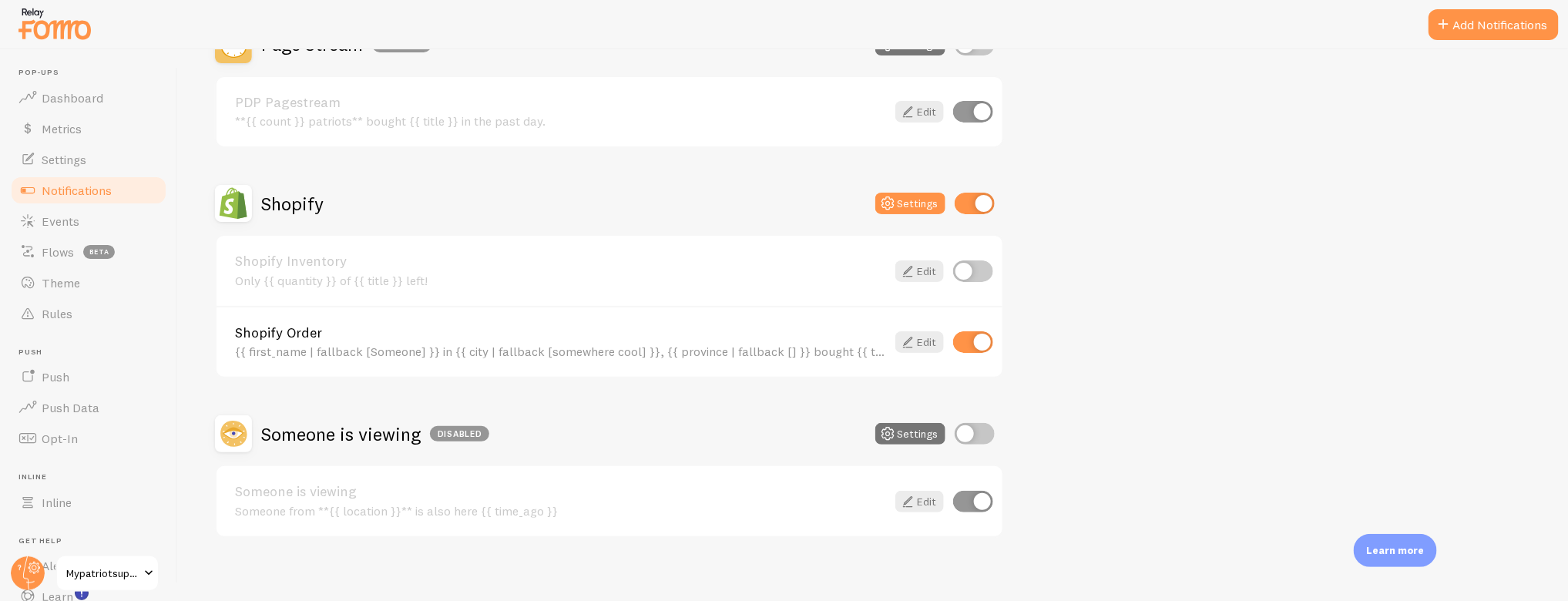
scroll to position [577, 0]
click at [372, 351] on div "Shopify Order {{ first_name | fallback [Someone] }} in {{ city | fallback [some…" at bounding box center [609, 340] width 786 height 71
click at [390, 343] on div "{{ first_name | fallback [Someone] }} in {{ city | fallback [somewhere cool] }}…" at bounding box center [561, 350] width 651 height 14
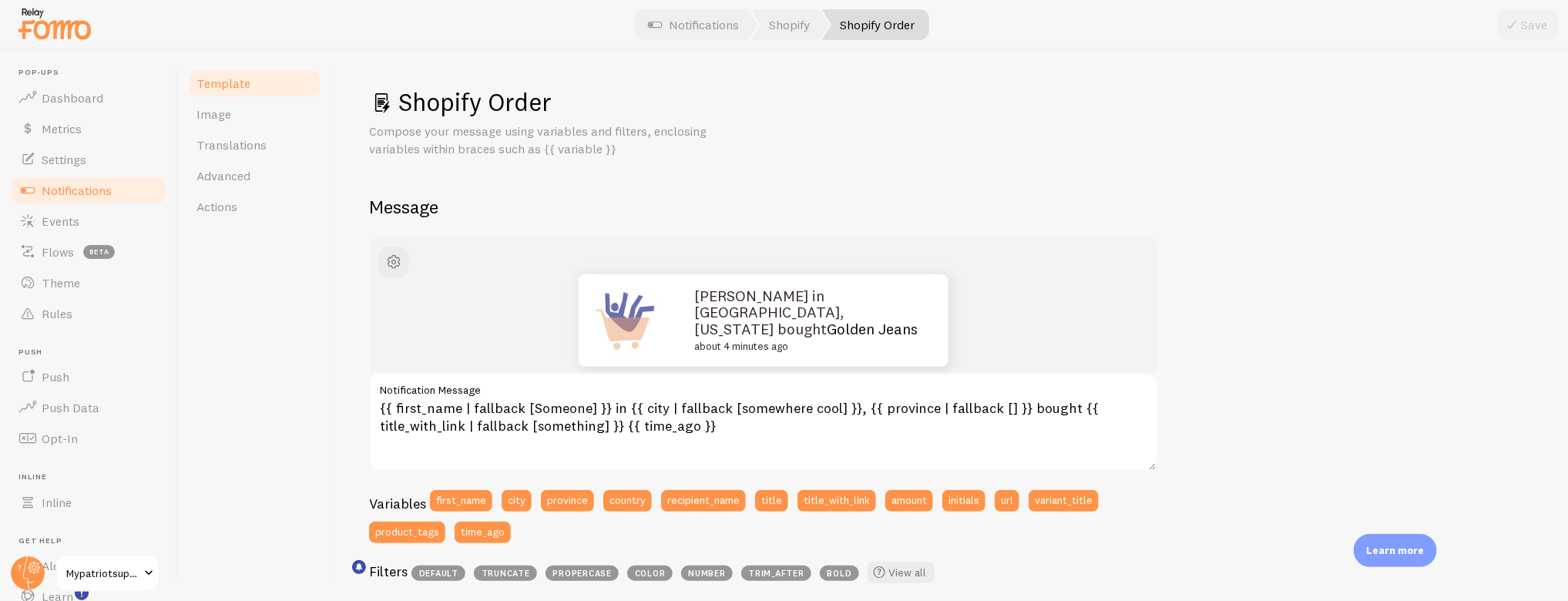
scroll to position [424, 0]
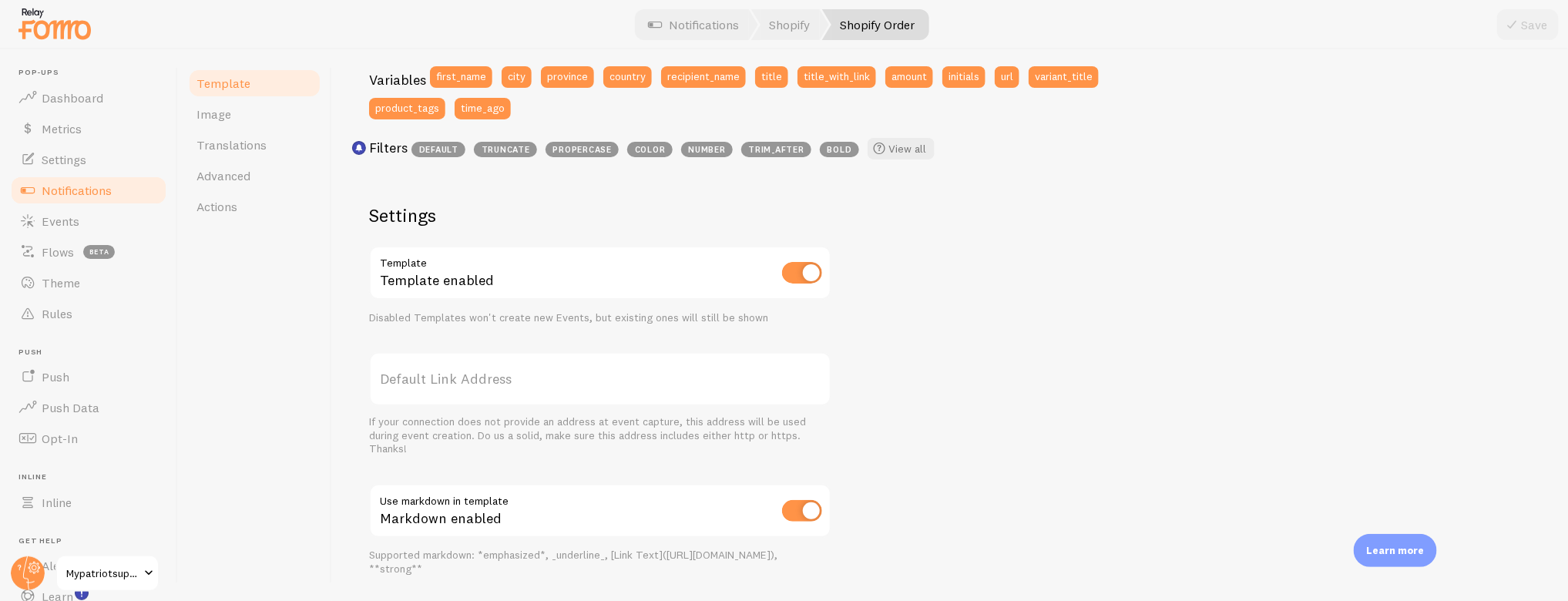
click at [76, 189] on span "Notifications" at bounding box center [76, 191] width 70 height 16
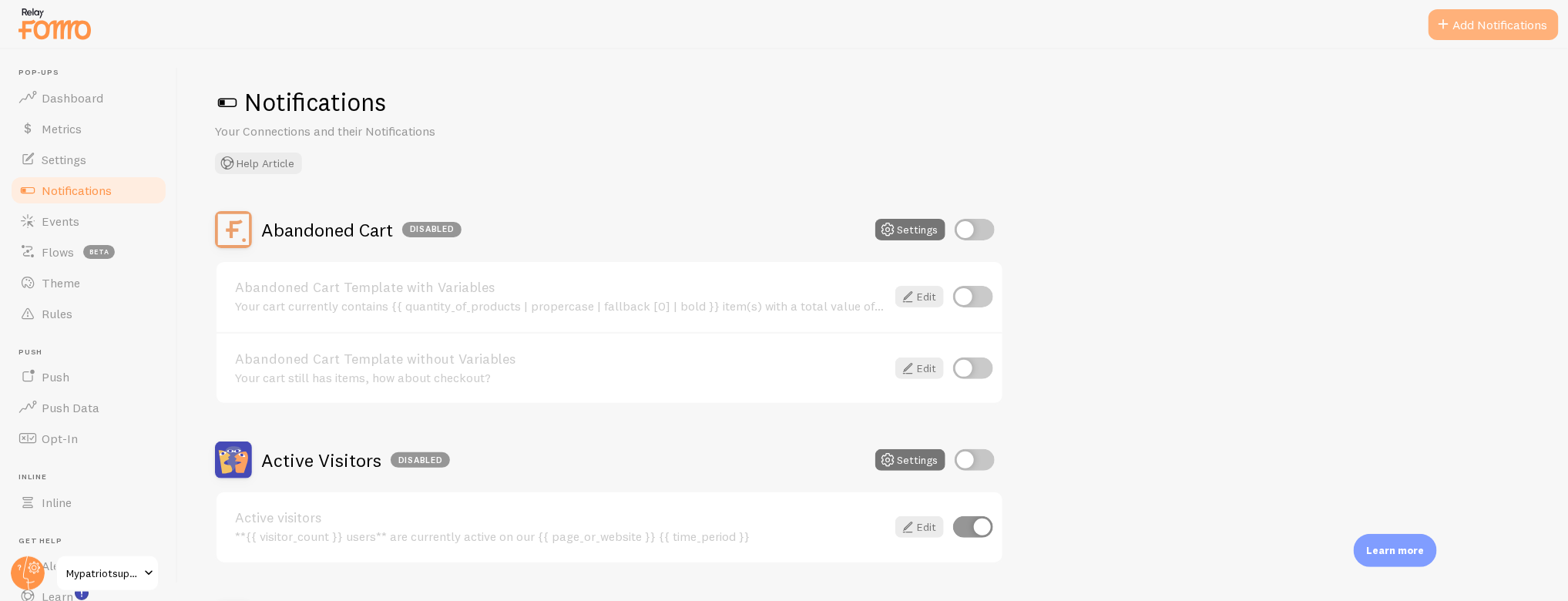
click at [1483, 15] on button "Add Notifications" at bounding box center [1494, 24] width 130 height 31
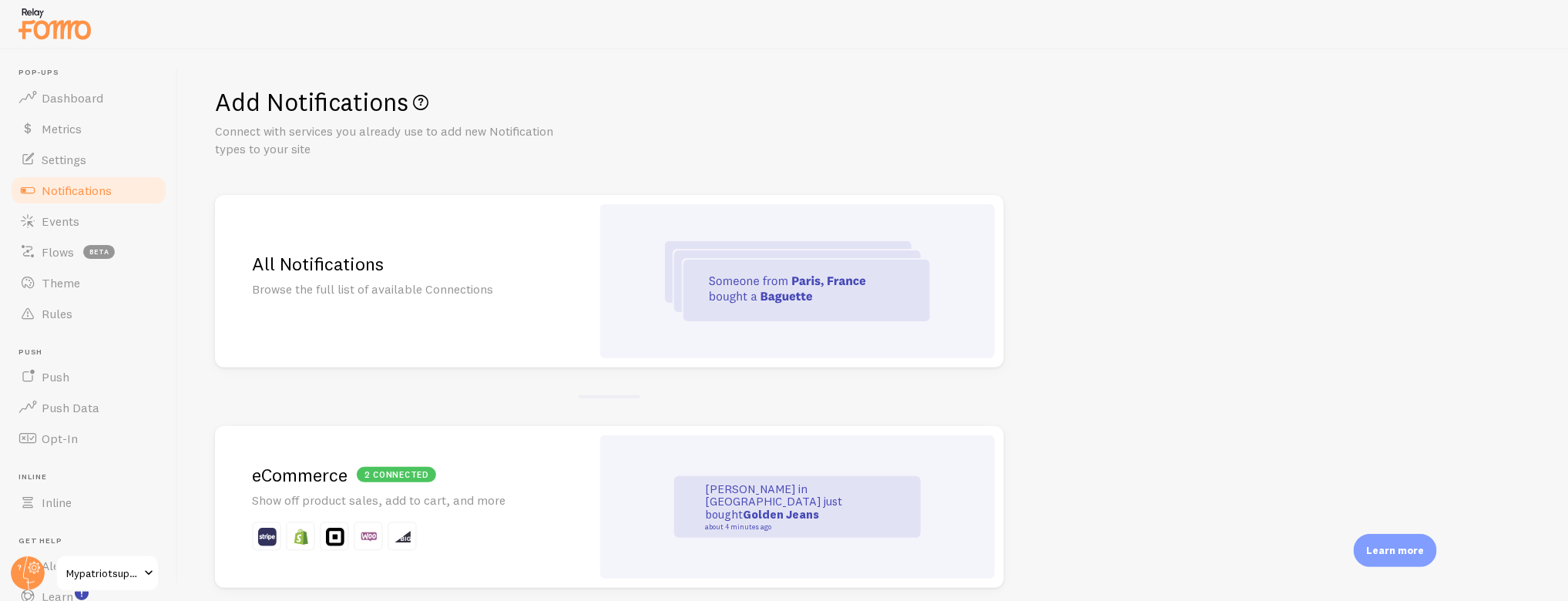
click at [463, 297] on p "Browse the full list of available Connections" at bounding box center [402, 290] width 302 height 18
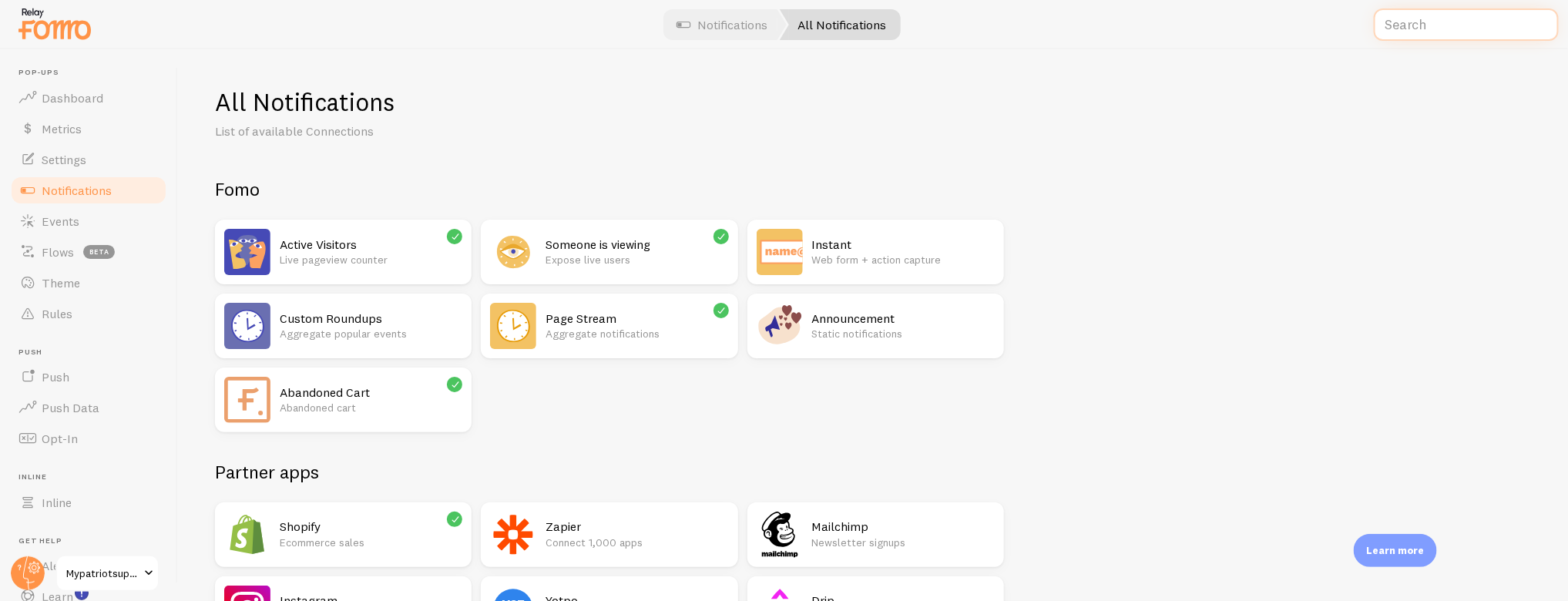
click at [1427, 30] on input "text" at bounding box center [1466, 25] width 185 height 33
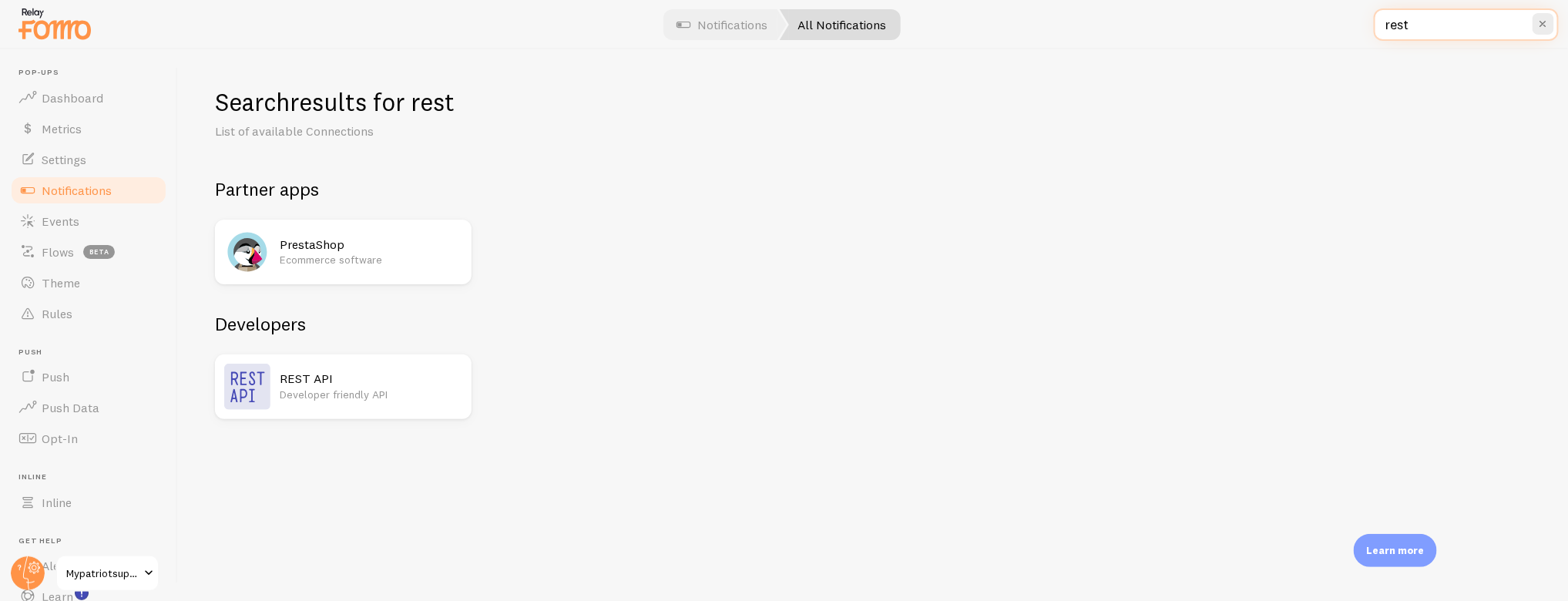
type input "rest"
click at [263, 386] on img at bounding box center [247, 387] width 46 height 46
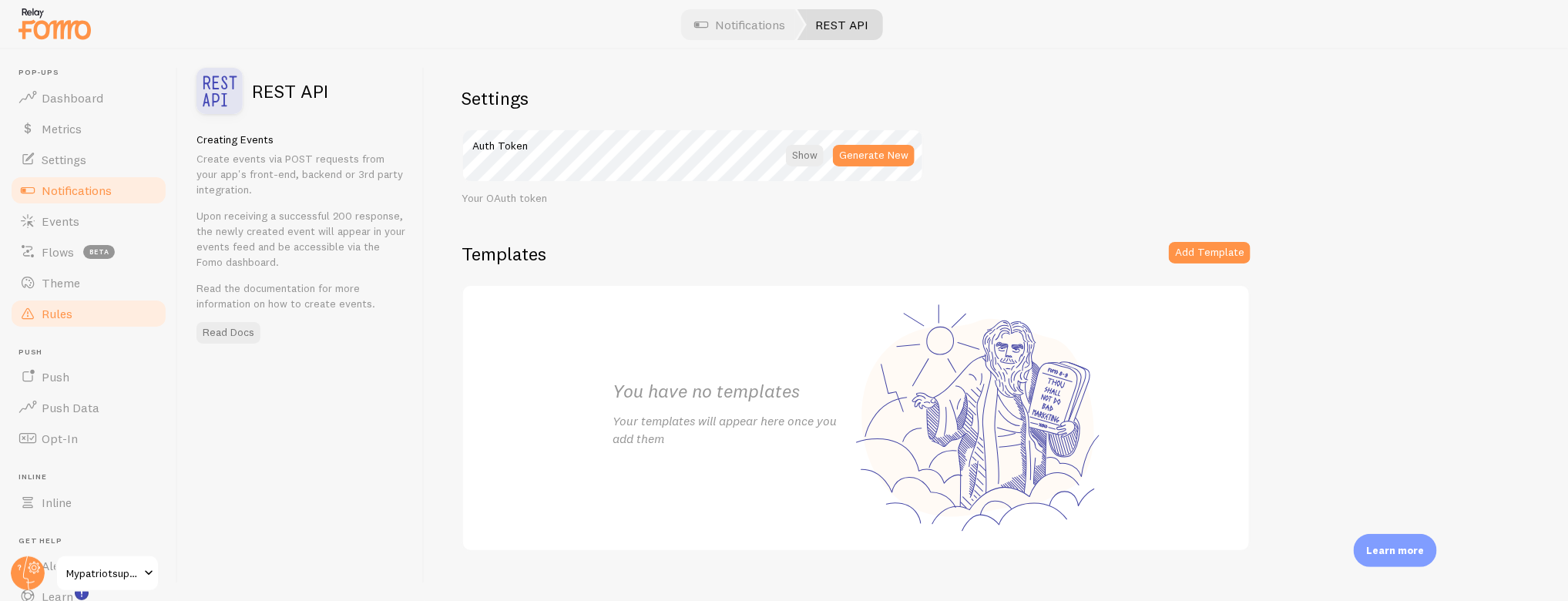
click at [56, 312] on span "Rules" at bounding box center [56, 314] width 31 height 16
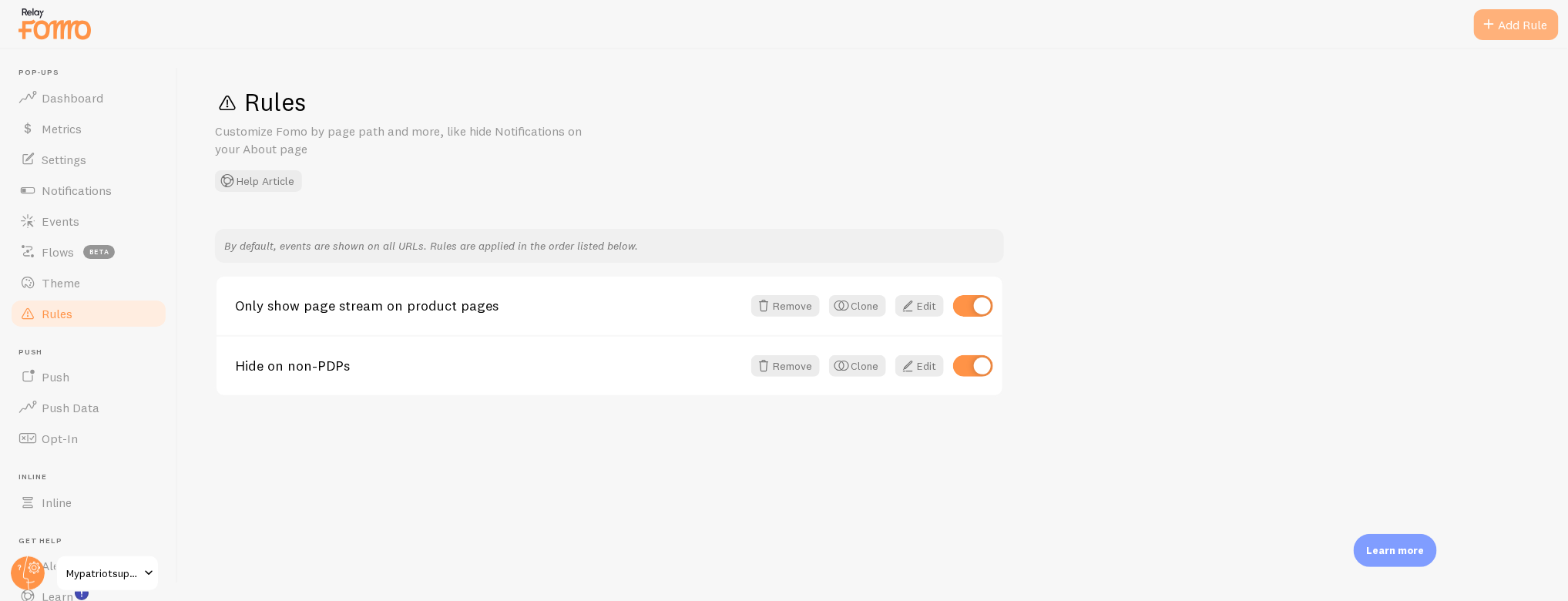
click at [1501, 38] on div "Add Rule" at bounding box center [1516, 24] width 85 height 31
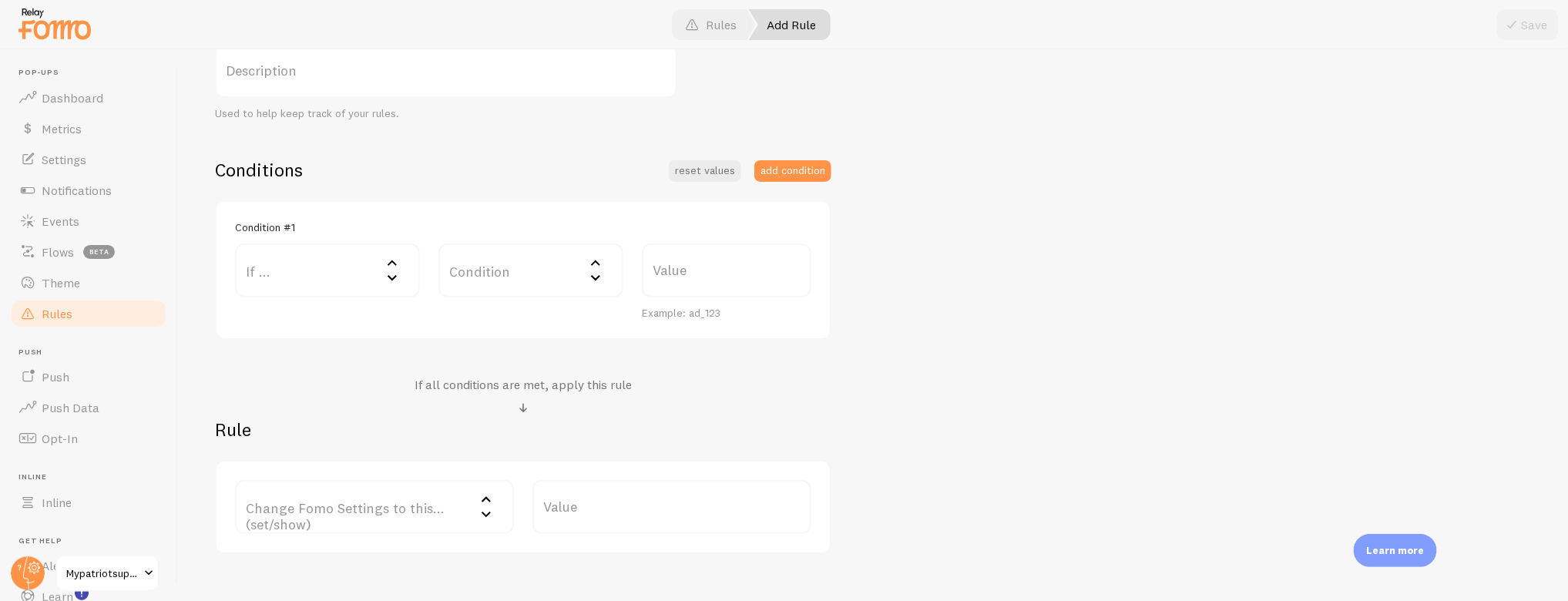
scroll to position [301, 0]
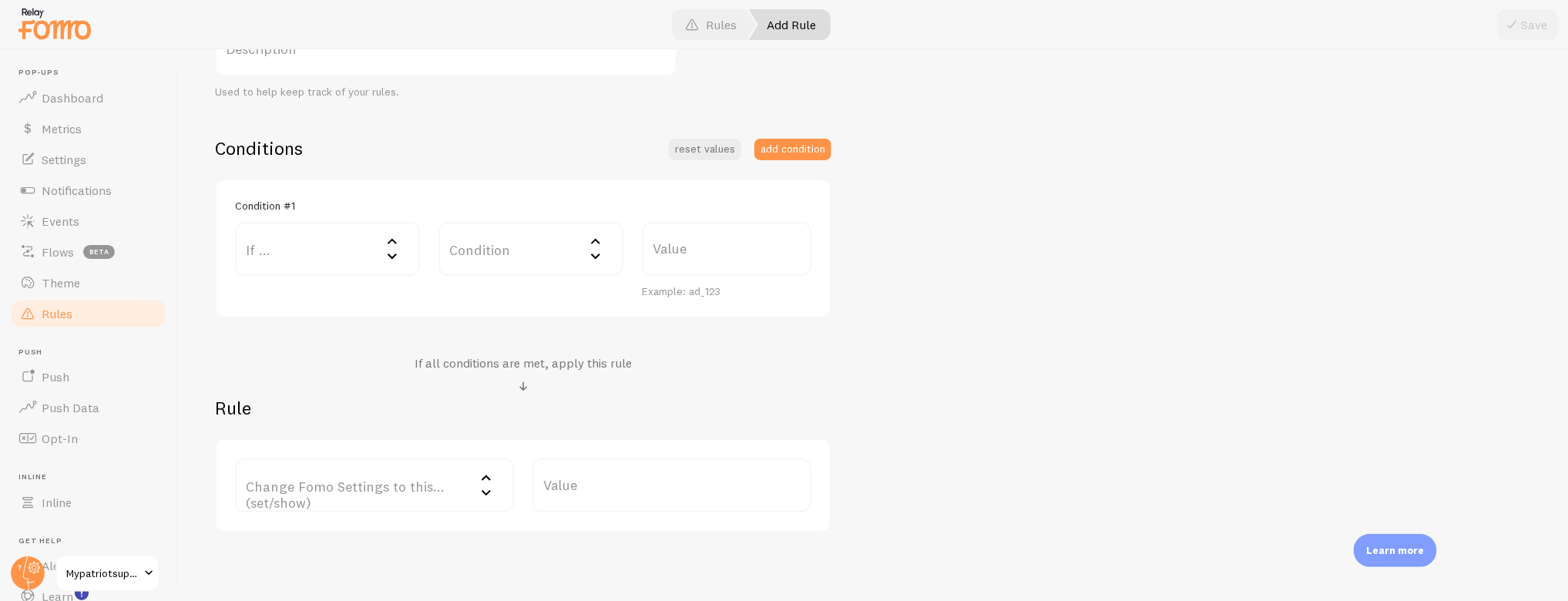
click at [323, 247] on label "If ..." at bounding box center [328, 249] width 185 height 54
click at [325, 326] on li "URL Parameter" at bounding box center [328, 325] width 182 height 27
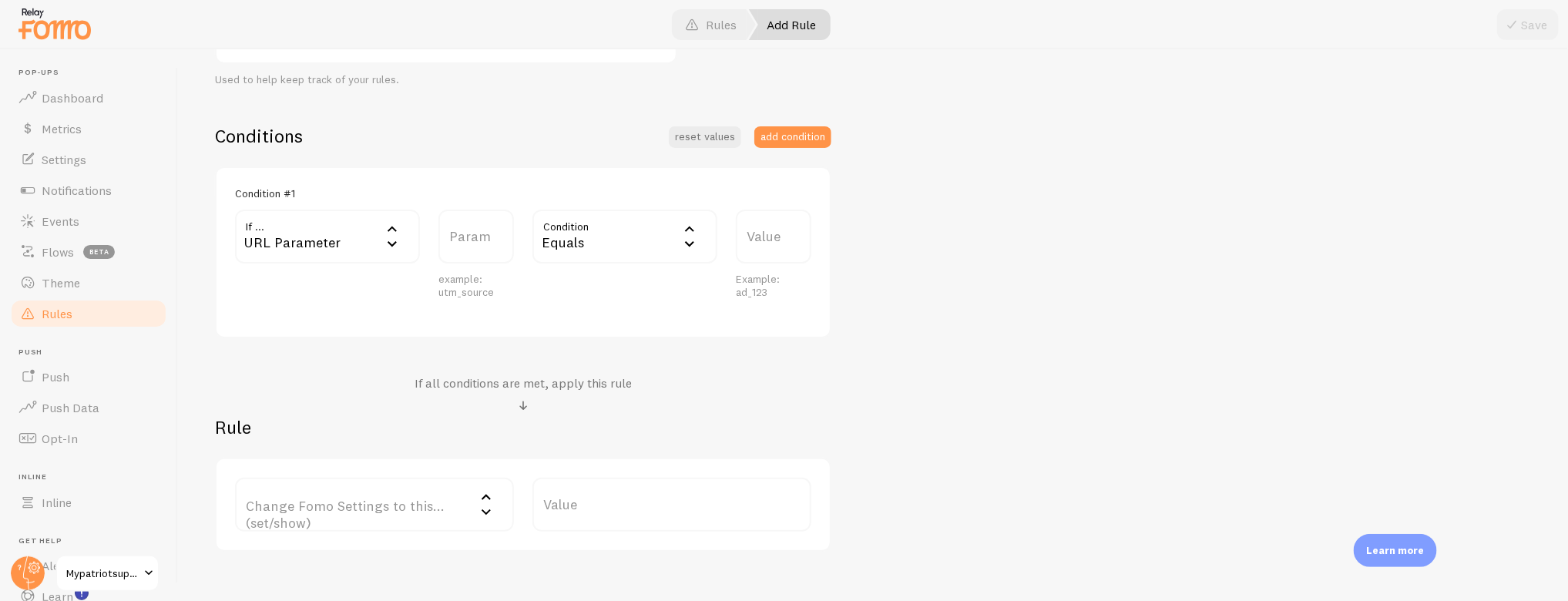
scroll to position [315, 0]
click at [323, 497] on label "Change Fomo Settings to this... (set/show)" at bounding box center [375, 504] width 279 height 54
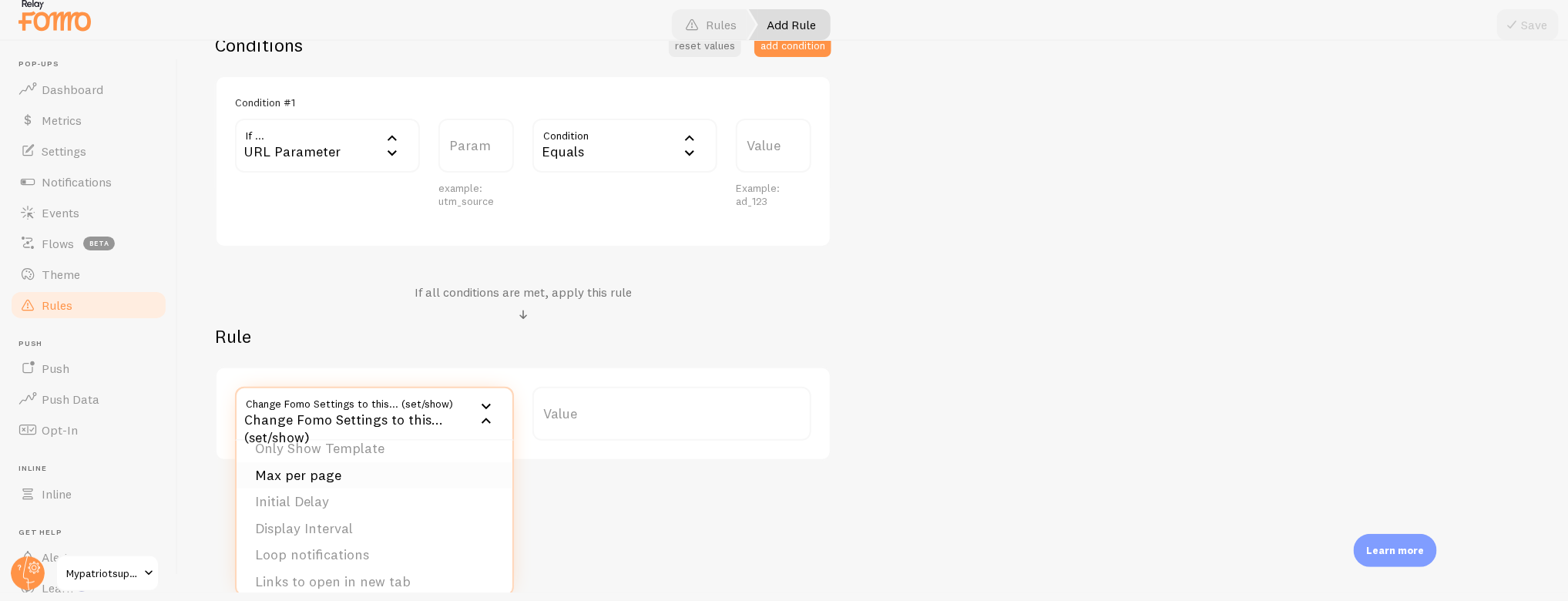
scroll to position [0, 0]
click at [632, 391] on label "Value" at bounding box center [672, 413] width 279 height 54
click at [632, 391] on input "Value" at bounding box center [672, 413] width 279 height 54
